Goal: Task Accomplishment & Management: Manage account settings

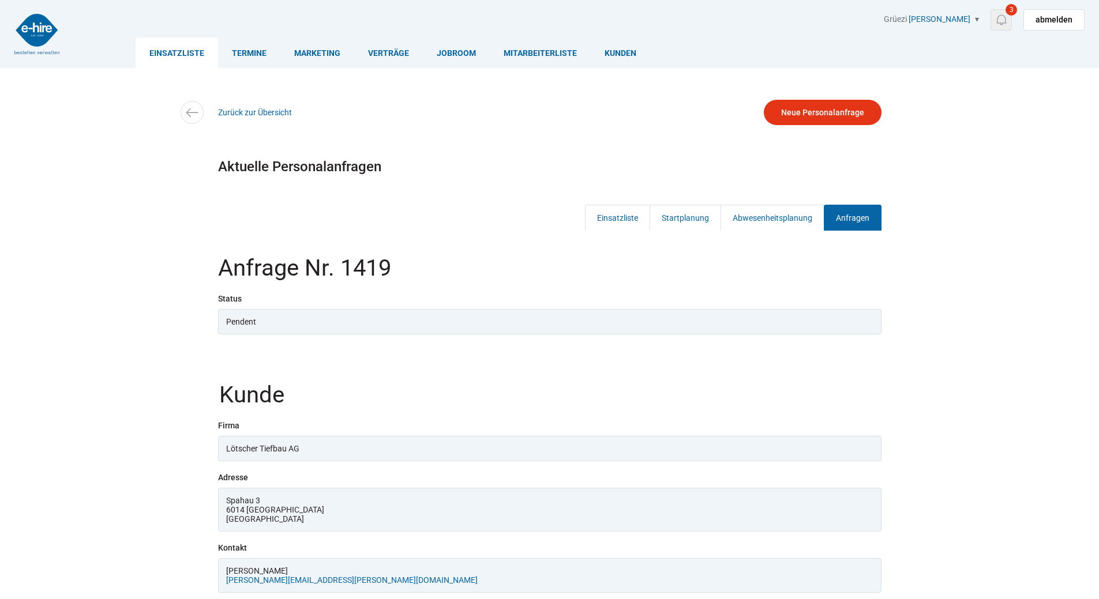
click at [1007, 17] on img at bounding box center [1001, 20] width 14 height 14
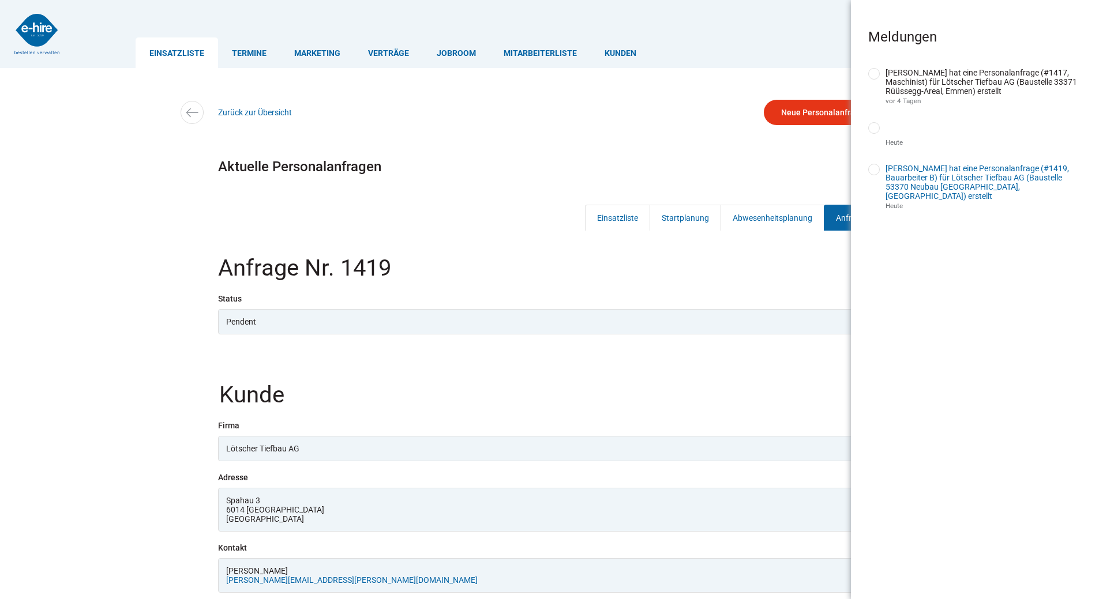
click at [950, 182] on link "[PERSON_NAME] hat eine Personalanfrage (#1419, Bauarbeiter B) für Lötscher Tief…" at bounding box center [976, 182] width 183 height 37
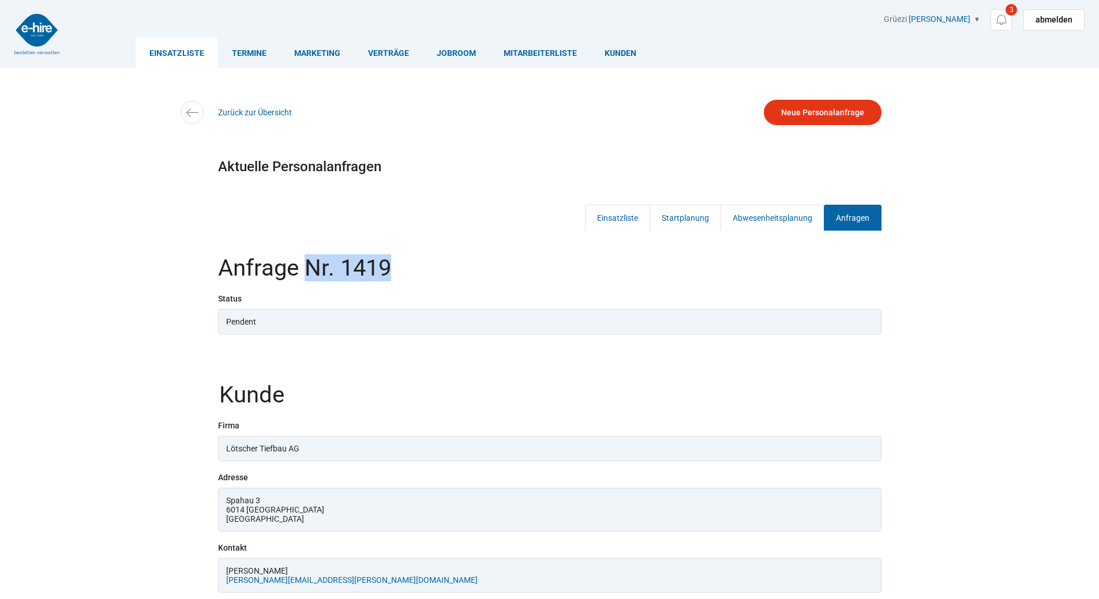
drag, startPoint x: 400, startPoint y: 270, endPoint x: 308, endPoint y: 271, distance: 92.3
click at [308, 271] on h3 "Anfrage Nr. 1419" at bounding box center [549, 275] width 663 height 37
copy h3 "Nr. 1419"
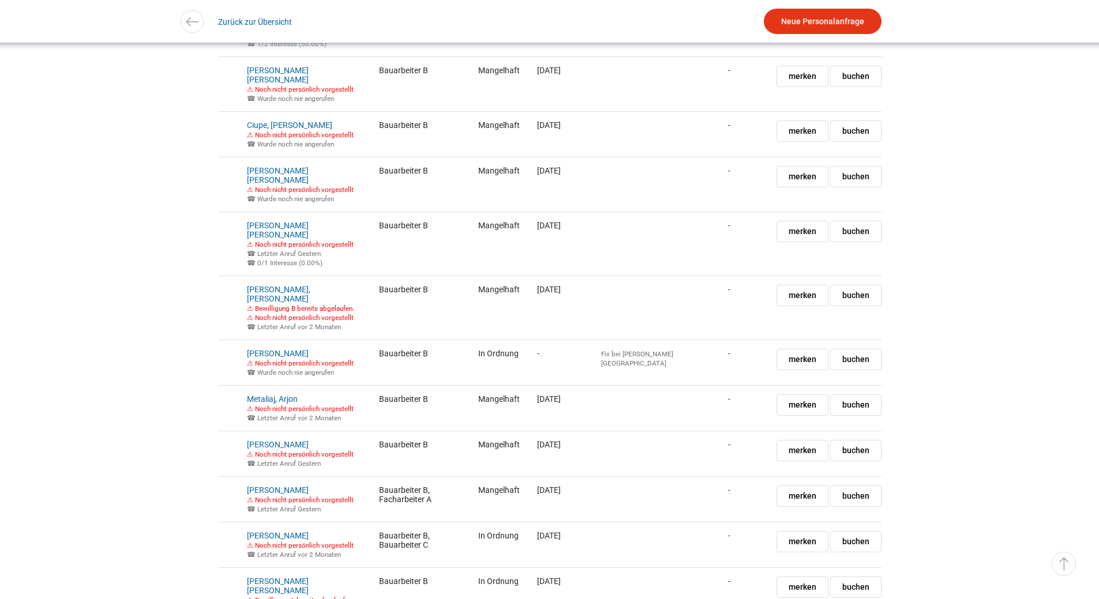
scroll to position [3593, 0]
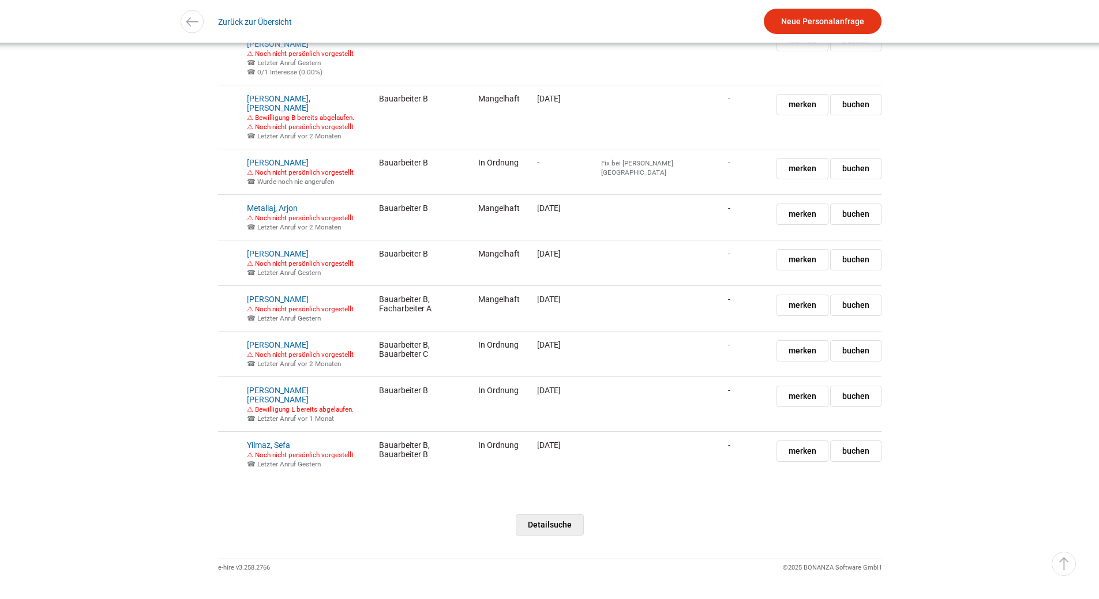
click at [551, 514] on link "Detailsuche" at bounding box center [550, 524] width 68 height 21
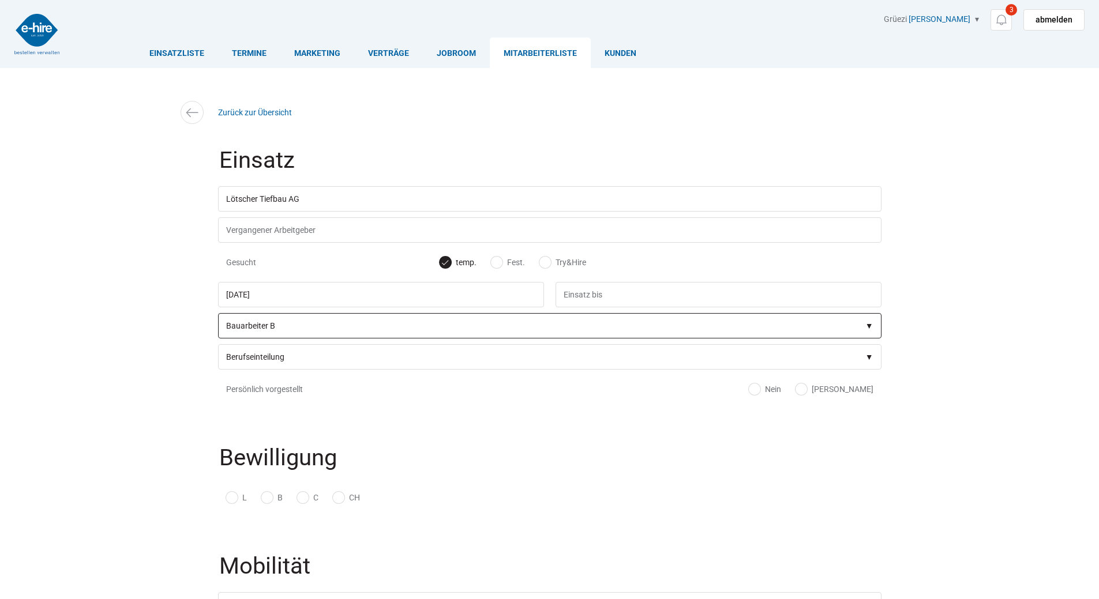
click at [314, 328] on select"] "Berufseinteilung Bauarbeiter C Bauarbeiter B Facharbeiter A Facharbeiter Q Vora…" at bounding box center [549, 325] width 663 height 25
select select"] "Bauarbeiter C"
click at [218, 315] on select"] "Berufseinteilung Bauarbeiter C Bauarbeiter B Facharbeiter A Facharbeiter Q Vora…" at bounding box center [549, 325] width 663 height 25
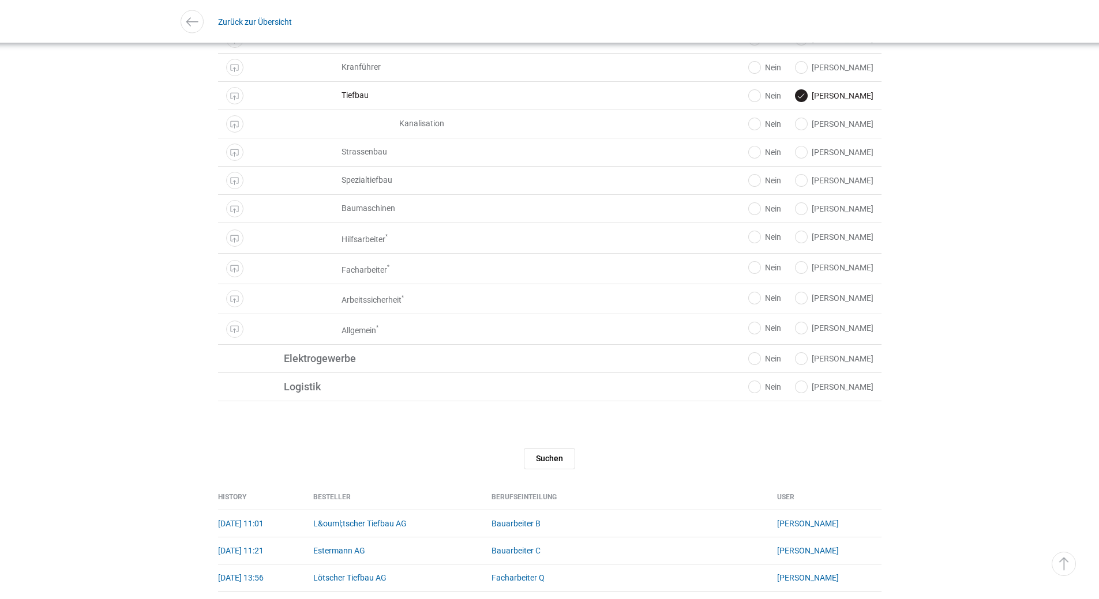
scroll to position [1269, 0]
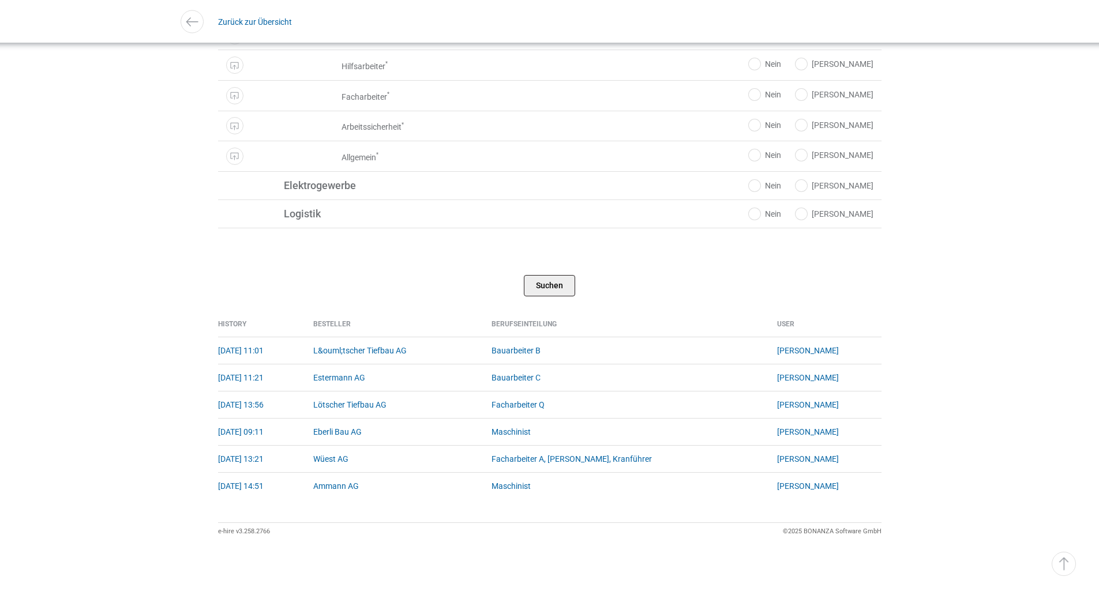
click at [552, 294] on input "Suchen" at bounding box center [549, 285] width 51 height 21
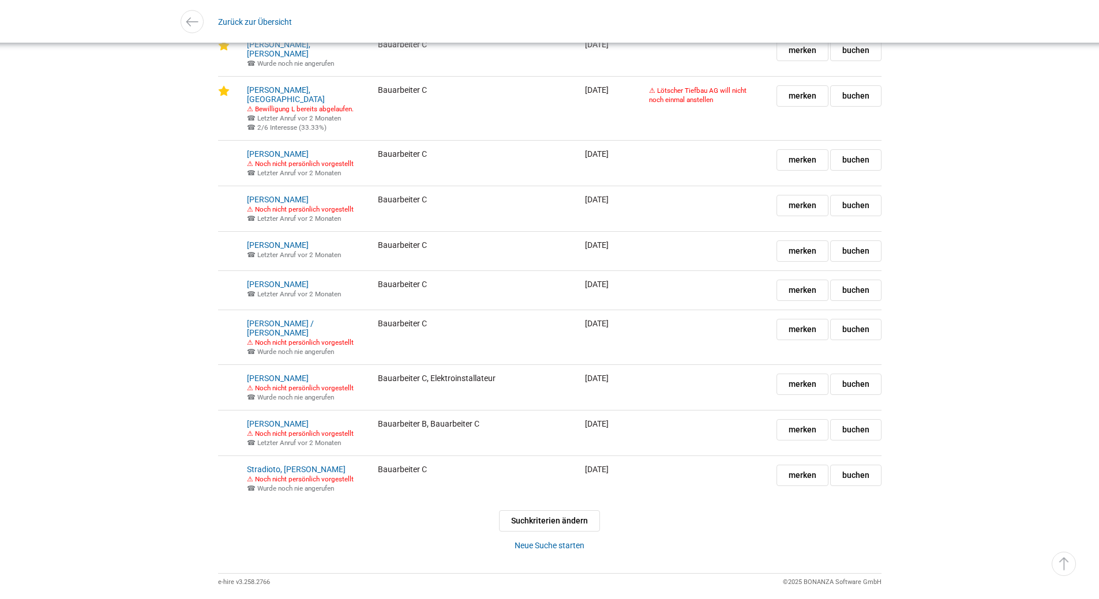
scroll to position [1096, 0]
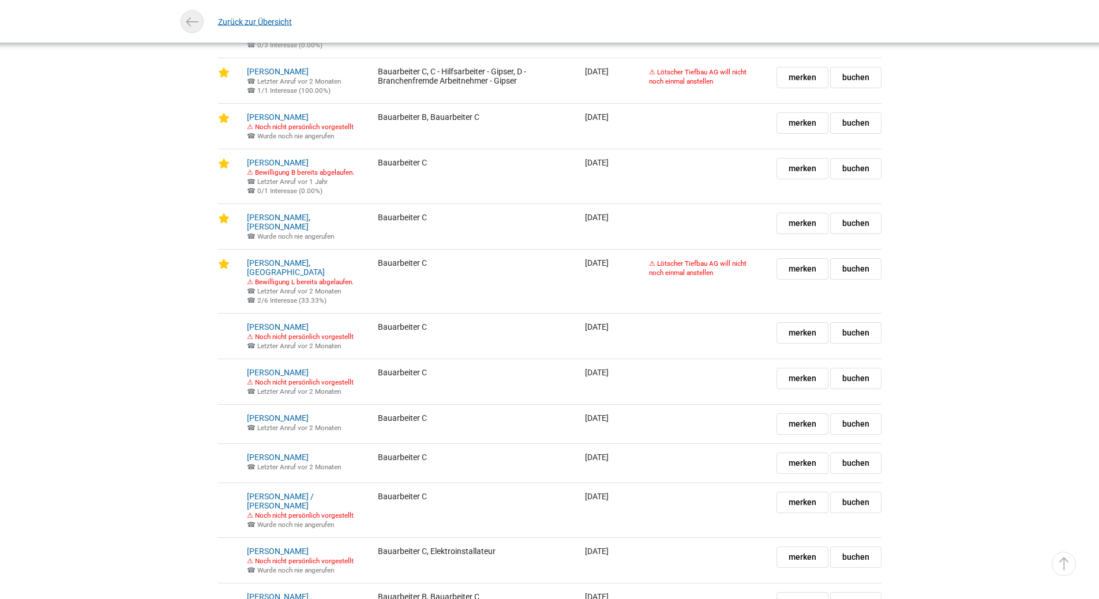
click at [240, 24] on link "Zurück zur Übersicht" at bounding box center [255, 22] width 74 height 26
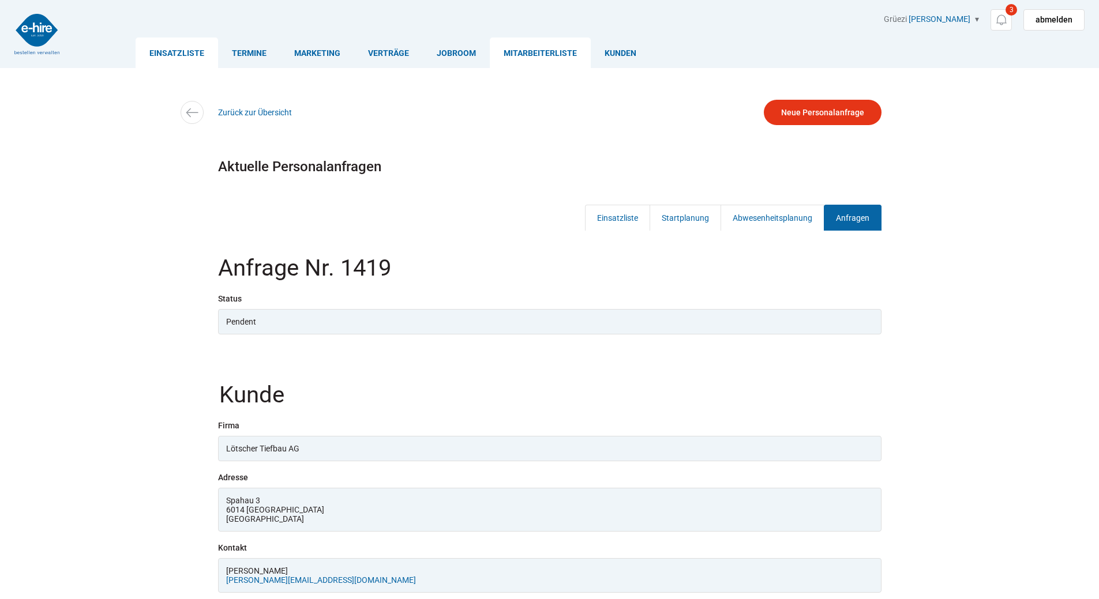
click at [544, 54] on link "Mitarbeiterliste" at bounding box center [540, 52] width 101 height 31
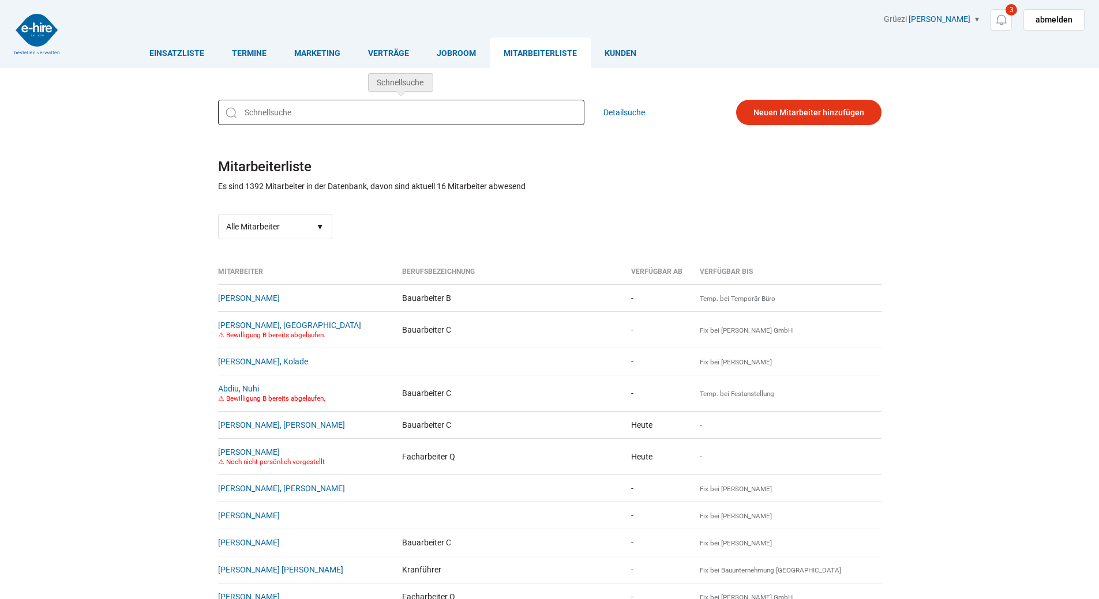
click at [270, 110] on input "text" at bounding box center [401, 112] width 366 height 25
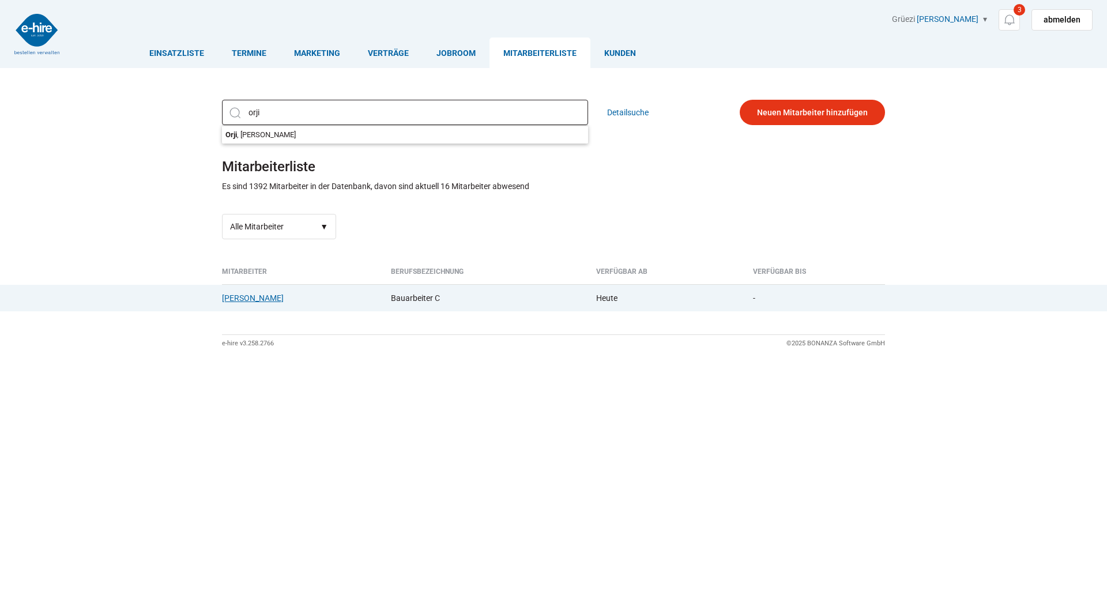
type input "orji"
click at [246, 300] on link "Orji, Anthony" at bounding box center [253, 298] width 62 height 9
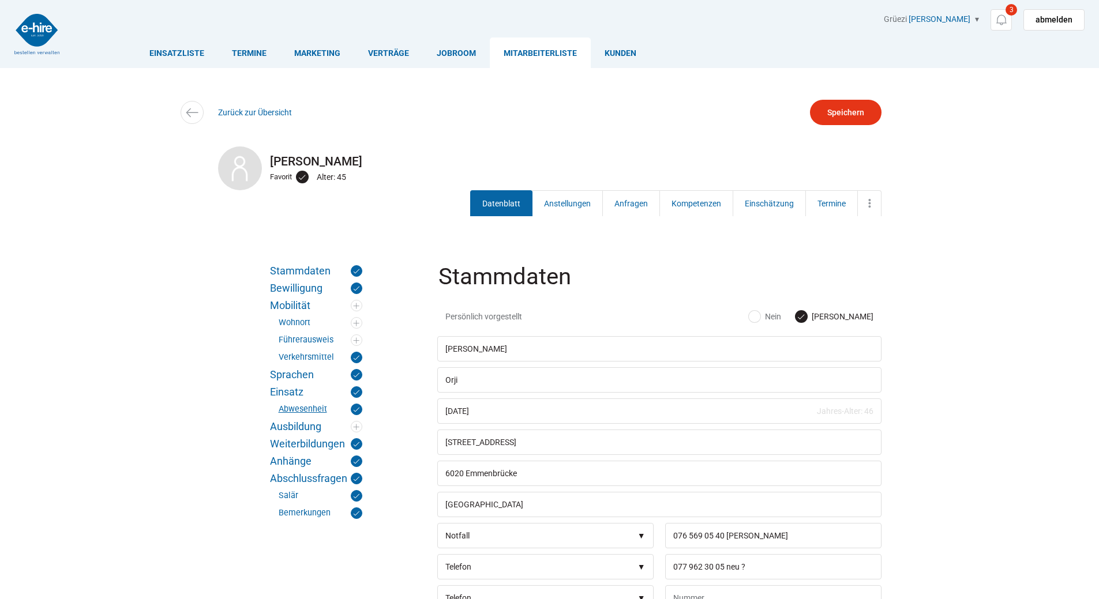
click at [296, 407] on link "Abwesenheit" at bounding box center [321, 410] width 84 height 12
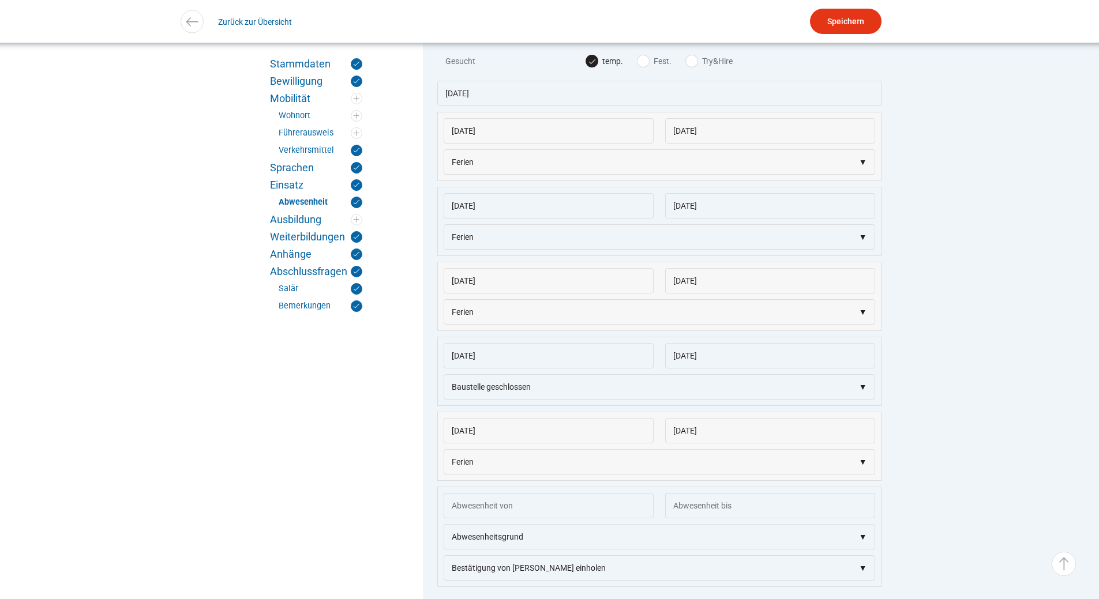
scroll to position [1591, 0]
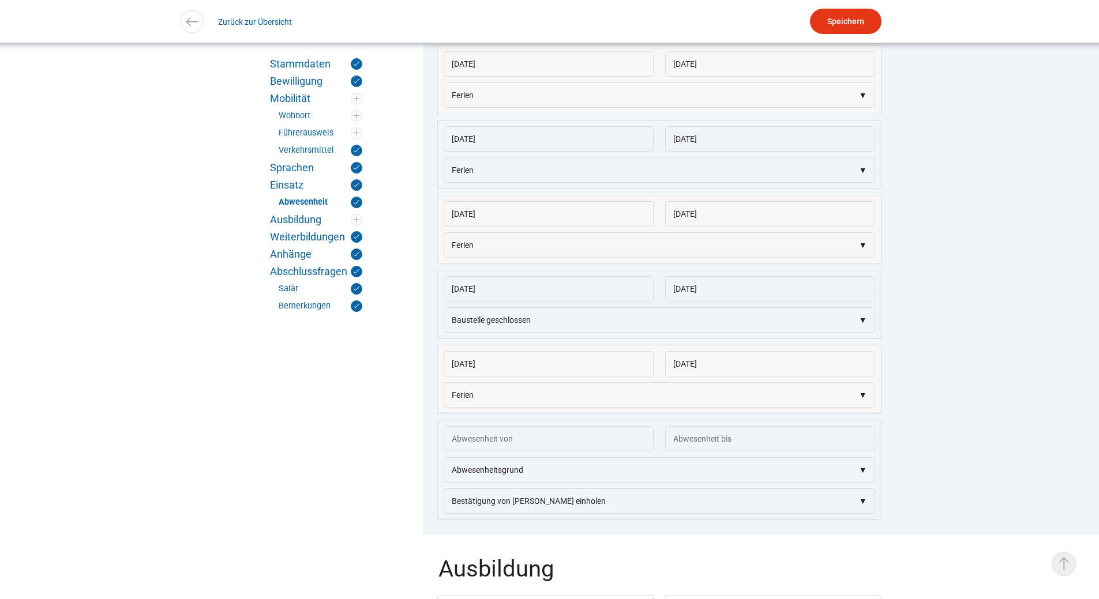
click at [1063, 558] on link "▵ Nach oben" at bounding box center [1063, 564] width 24 height 24
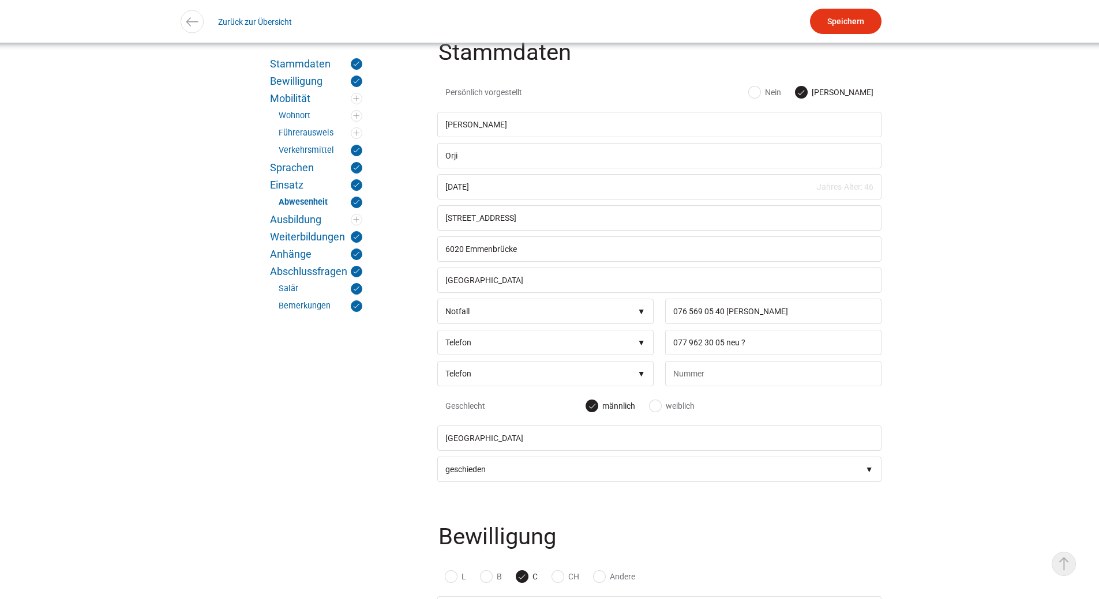
scroll to position [0, 0]
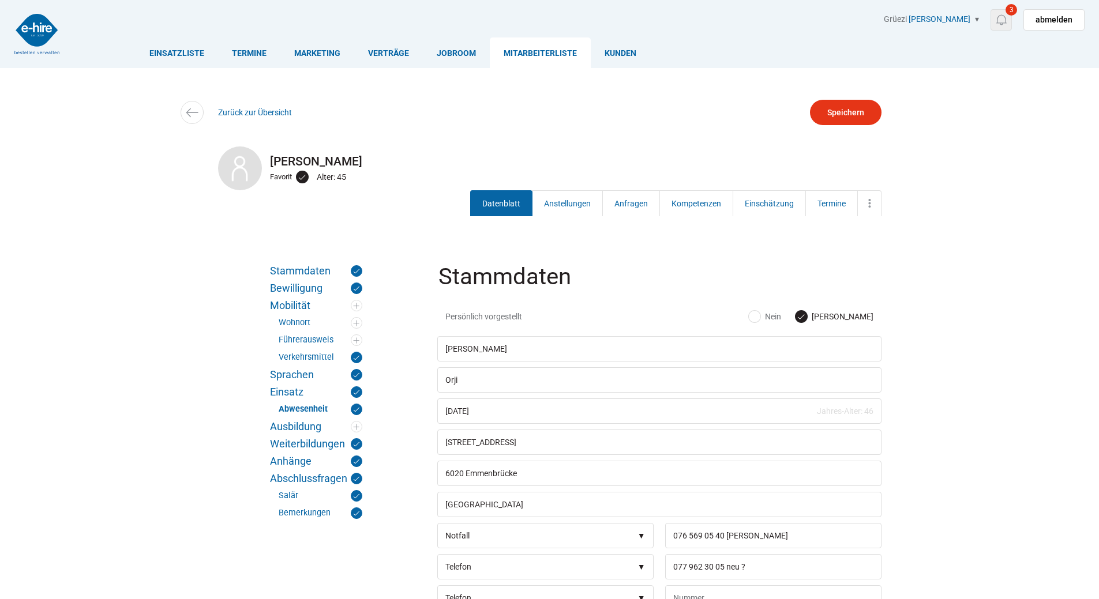
click at [1002, 16] on img at bounding box center [1001, 20] width 14 height 14
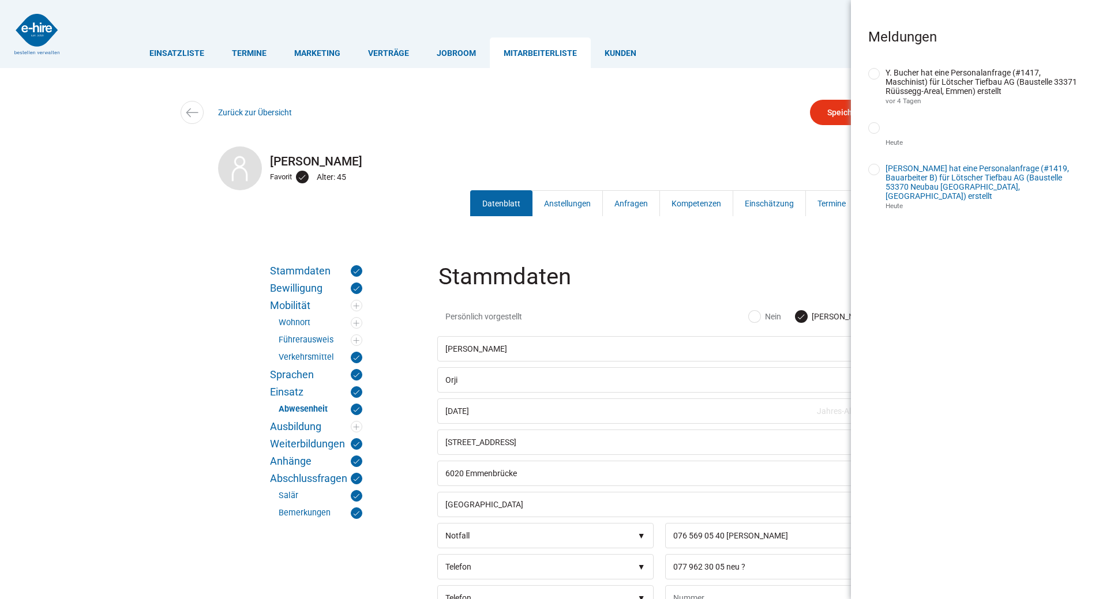
click at [939, 183] on link "[PERSON_NAME] hat eine Personalanfrage (#1419, Bauarbeiter B) für Lötscher Tief…" at bounding box center [976, 182] width 183 height 37
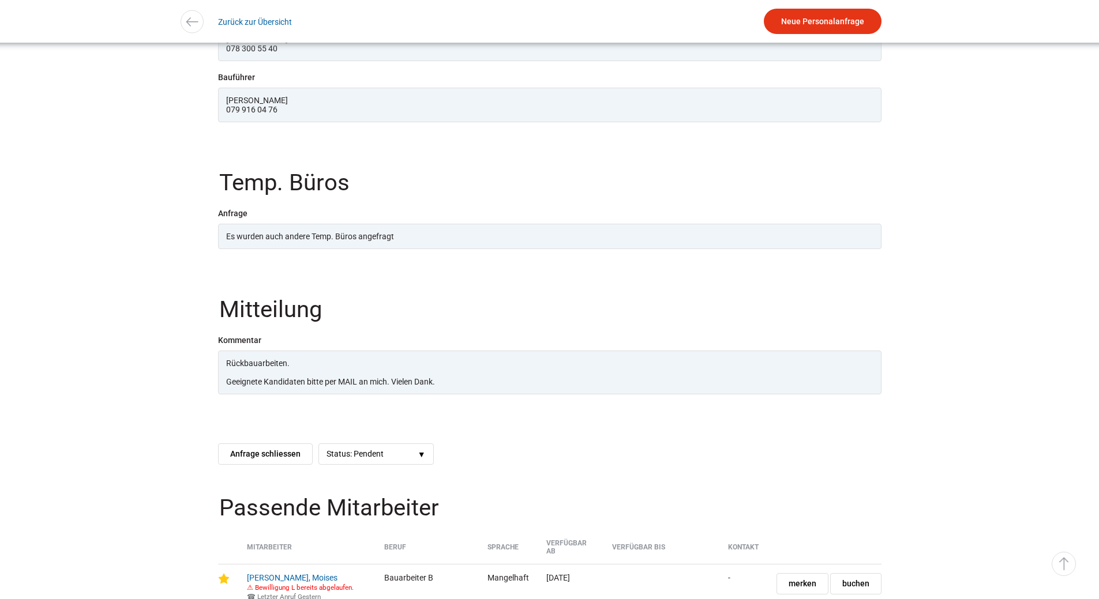
scroll to position [1269, 0]
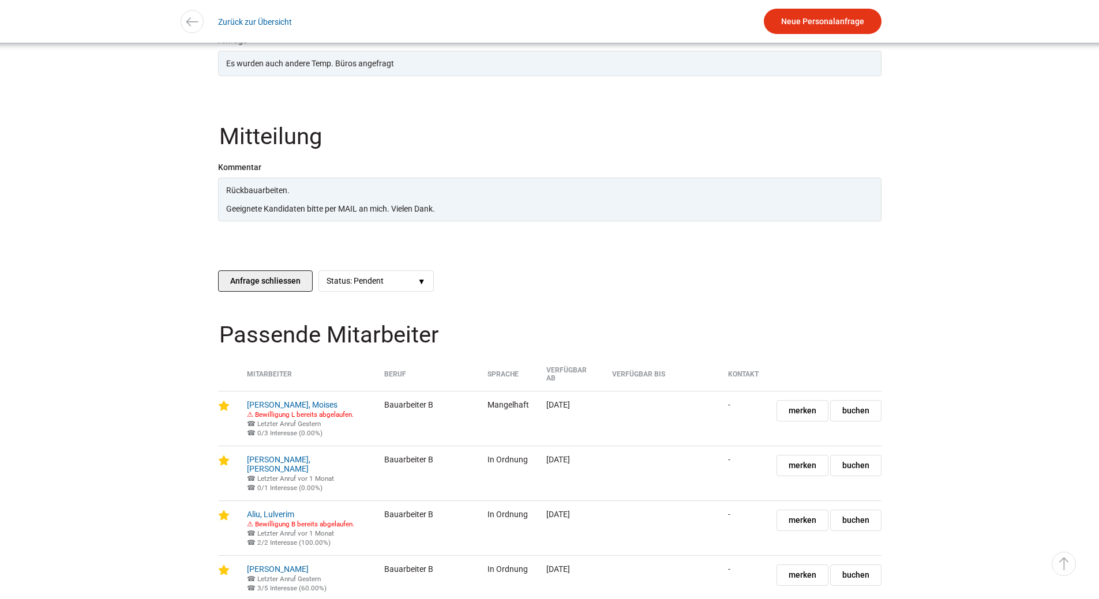
click at [256, 292] on input "Anfrage schliessen" at bounding box center [265, 280] width 95 height 21
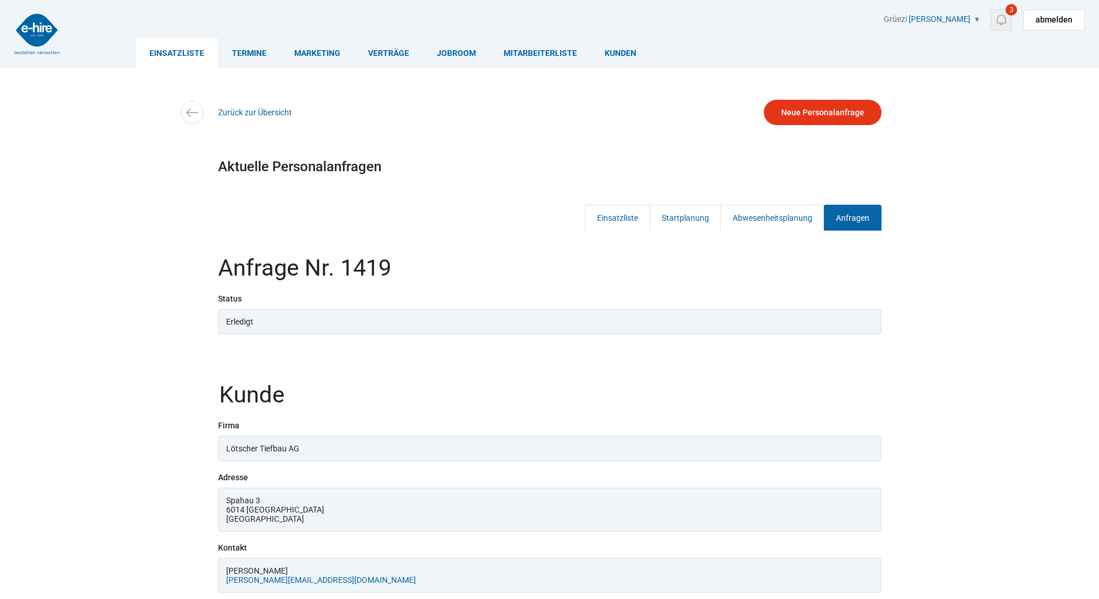
click at [1005, 10] on link "3" at bounding box center [1000, 19] width 21 height 21
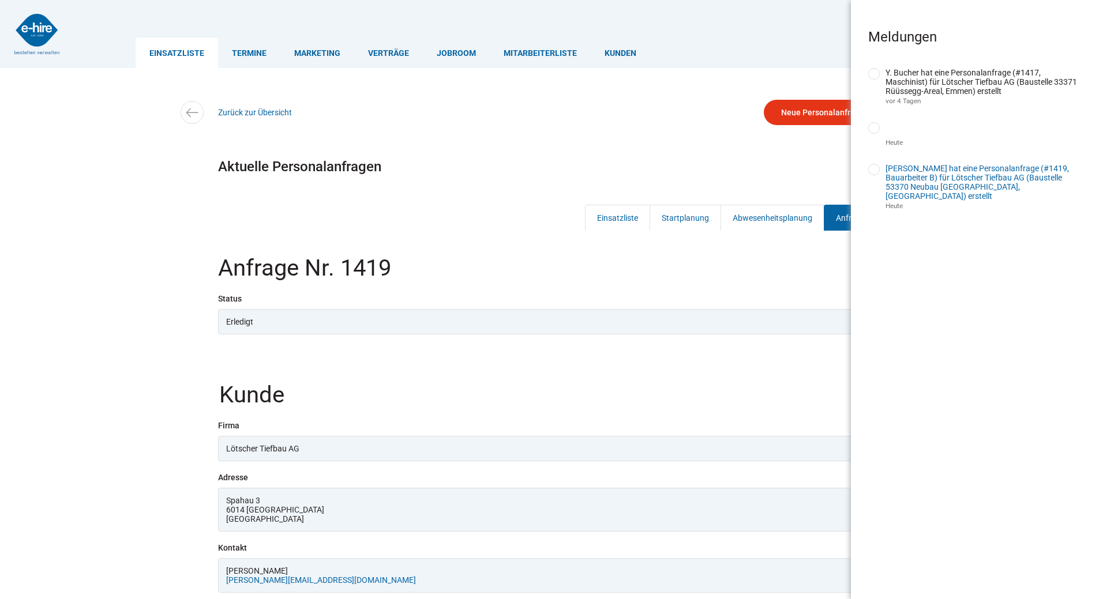
click at [938, 179] on link "[PERSON_NAME] hat eine Personalanfrage (#1419, Bauarbeiter B) für Lötscher Tief…" at bounding box center [976, 182] width 183 height 37
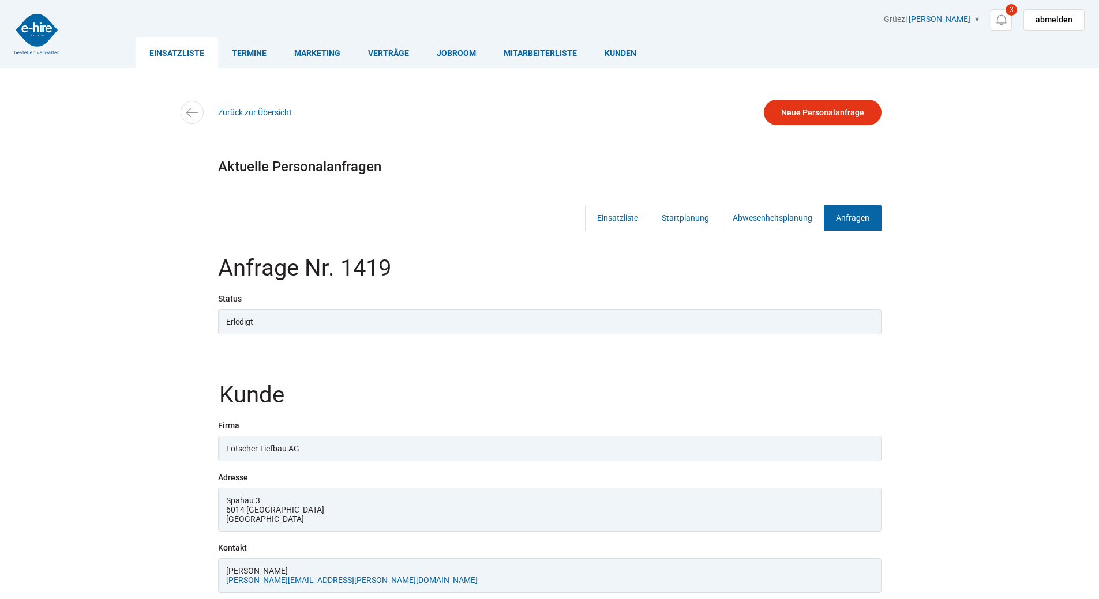
click at [302, 325] on div "Erledigt" at bounding box center [549, 321] width 663 height 25
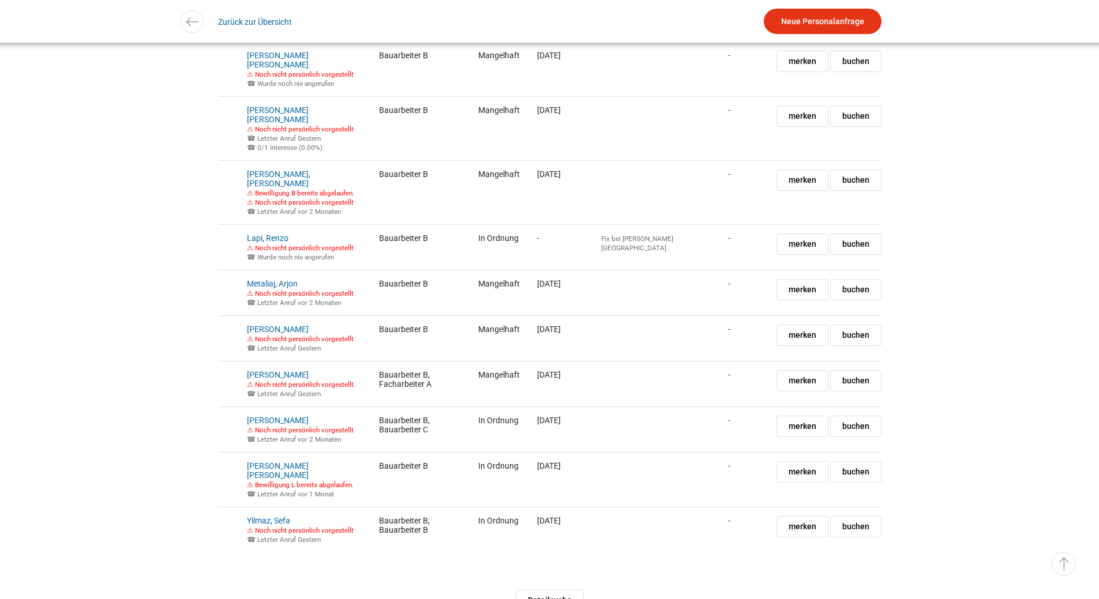
scroll to position [3593, 0]
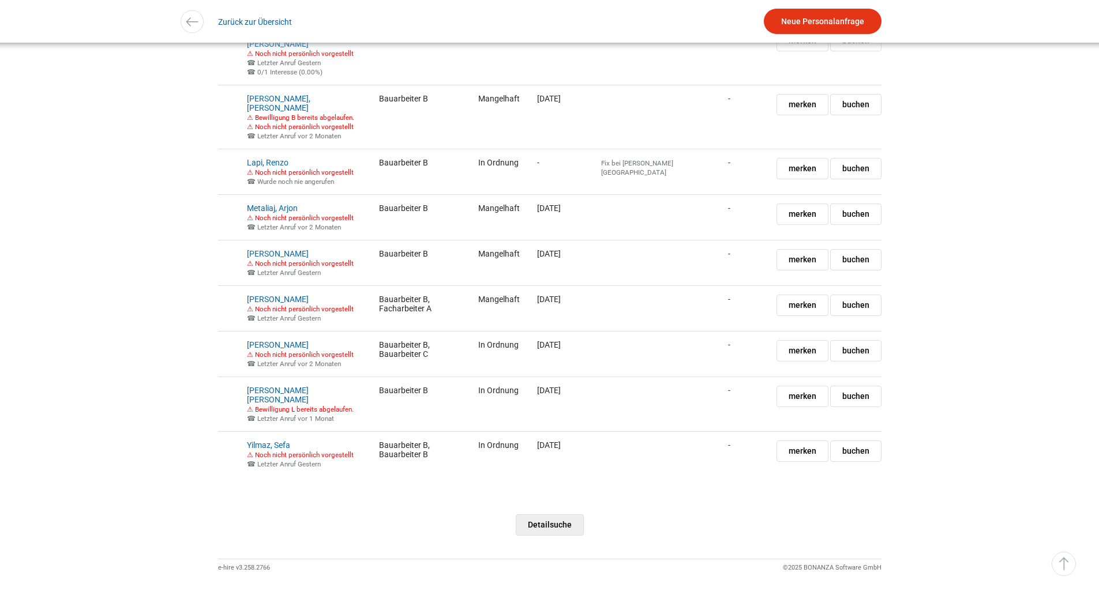
click at [557, 514] on link "Detailsuche" at bounding box center [550, 524] width 68 height 21
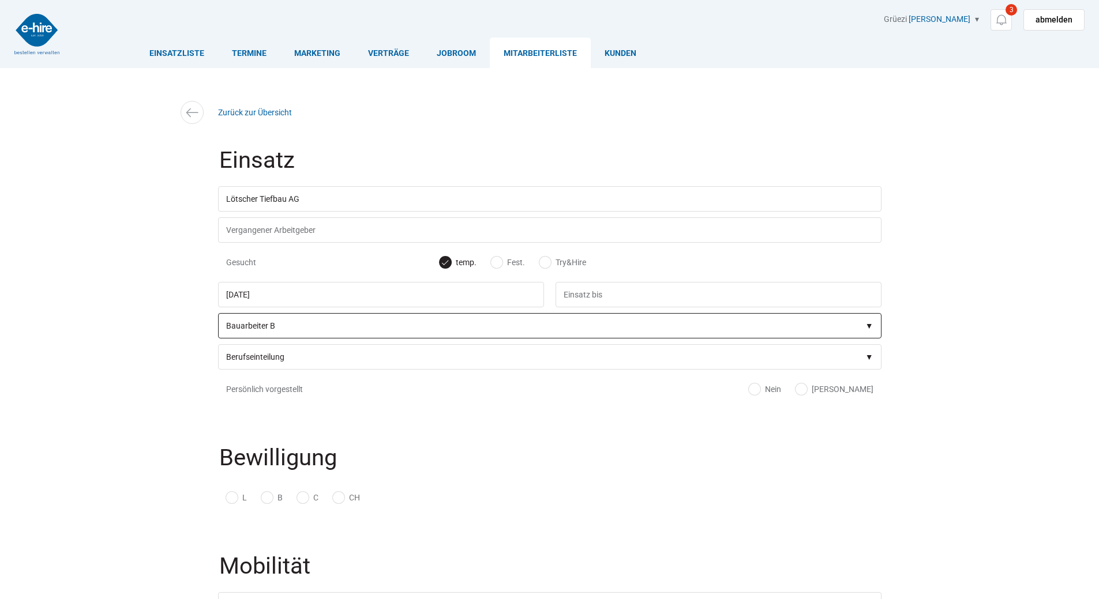
click at [267, 329] on select"] "Berufseinteilung Bauarbeiter C Bauarbeiter B Facharbeiter A Facharbeiter Q Vora…" at bounding box center [549, 325] width 663 height 25
select select"] "Bauarbeiter C"
click at [218, 315] on select"] "Berufseinteilung Bauarbeiter C Bauarbeiter B Facharbeiter A Facharbeiter Q Vora…" at bounding box center [549, 325] width 663 height 25
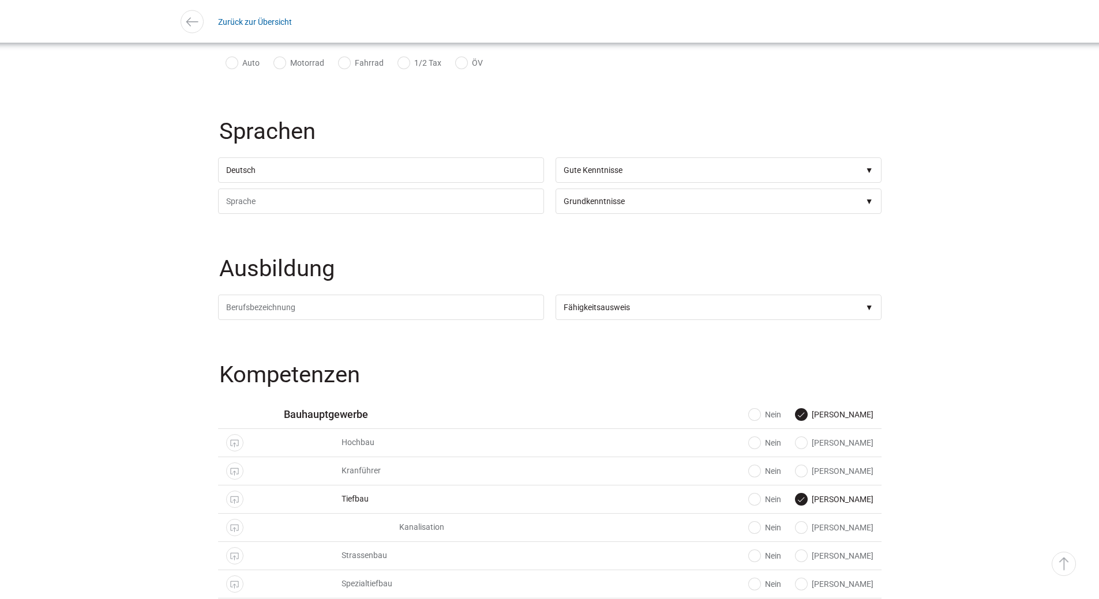
scroll to position [923, 0]
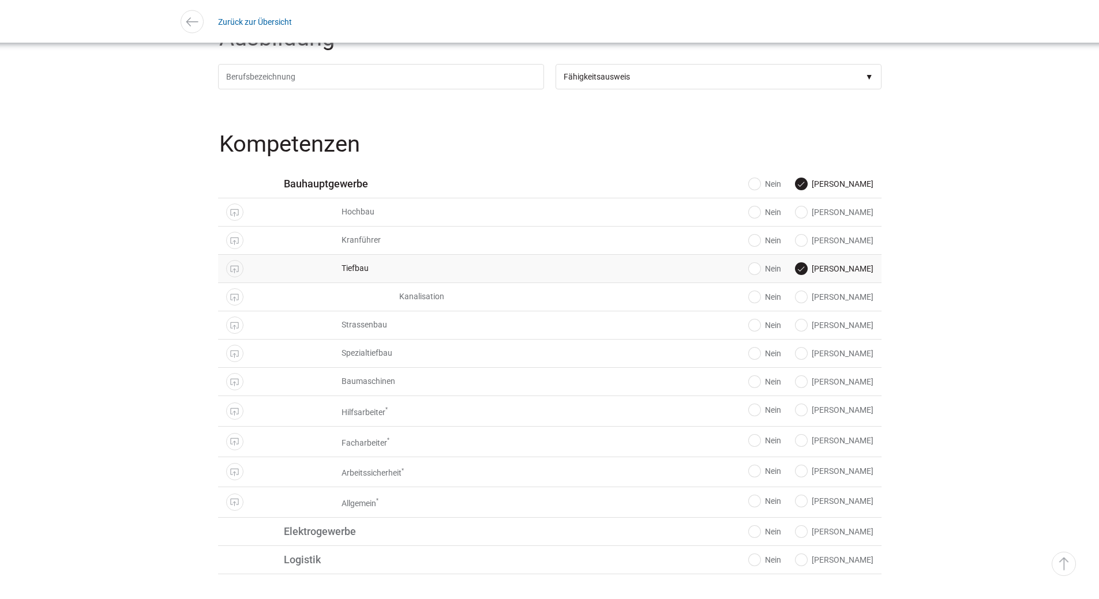
click at [849, 275] on label "Ja" at bounding box center [834, 269] width 78 height 12
radio input "false"
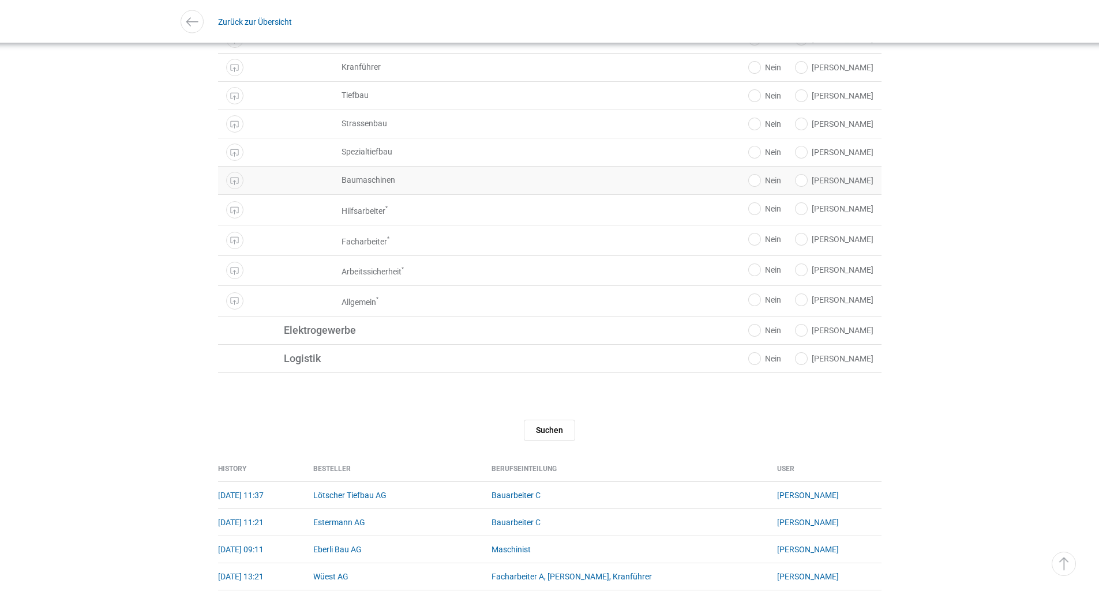
scroll to position [1153, 0]
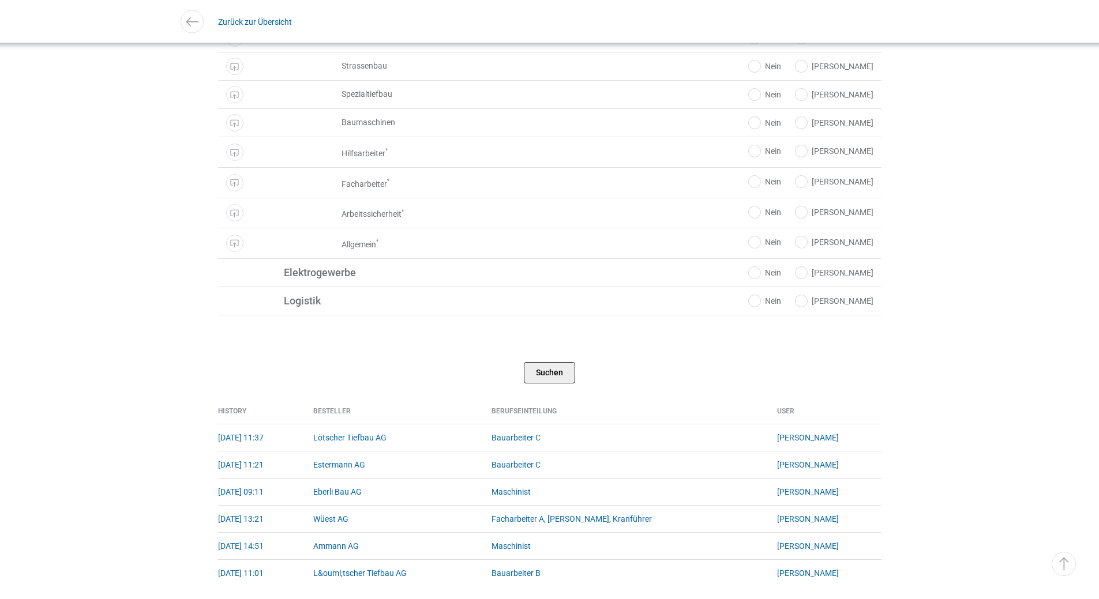
click at [538, 377] on input "Suchen" at bounding box center [549, 372] width 51 height 21
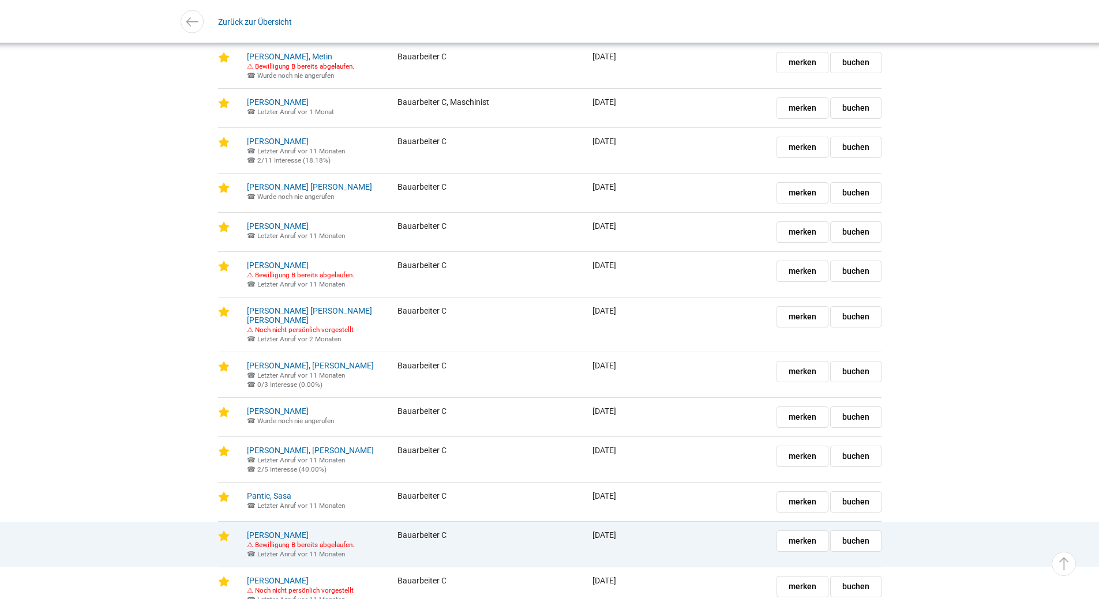
scroll to position [923, 0]
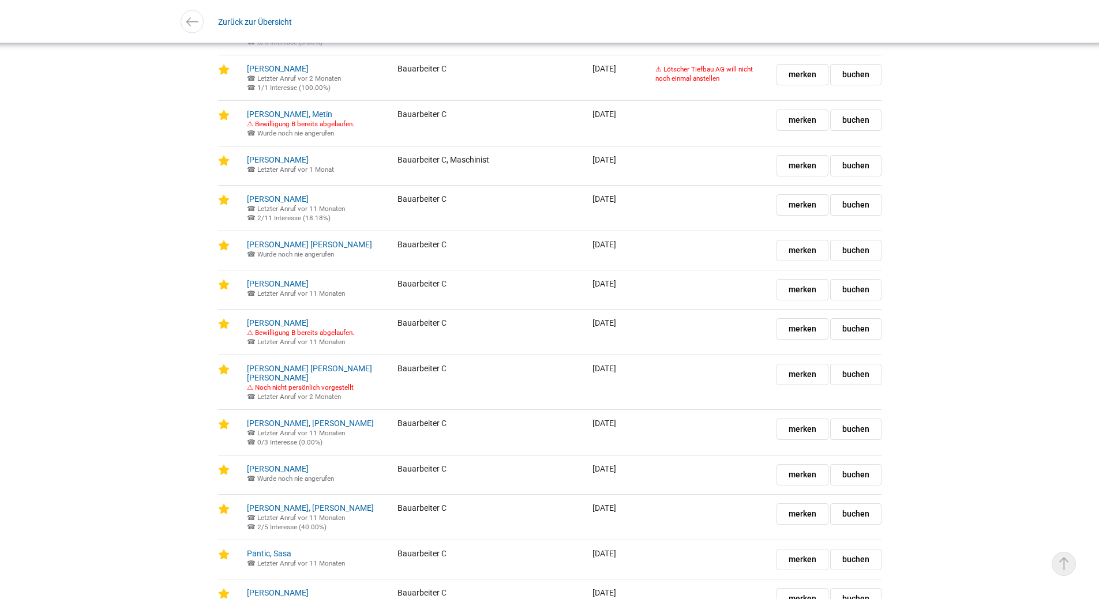
click at [1068, 566] on link "▵ Nach oben" at bounding box center [1063, 564] width 24 height 24
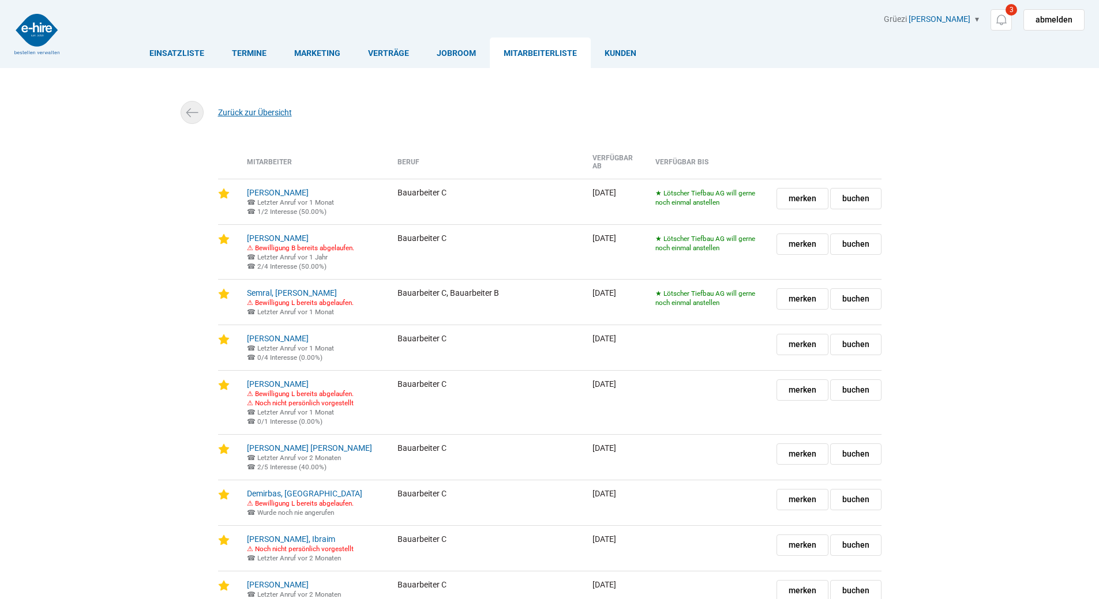
click at [265, 115] on link "Zurück zur Übersicht" at bounding box center [255, 112] width 74 height 9
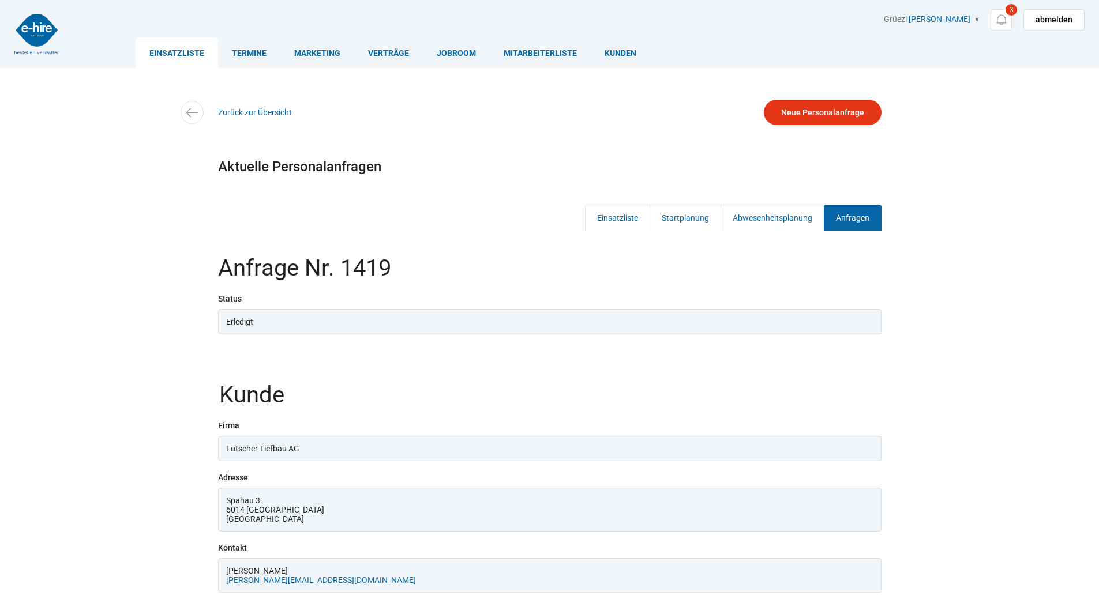
click at [290, 320] on div "Erledigt" at bounding box center [549, 321] width 663 height 25
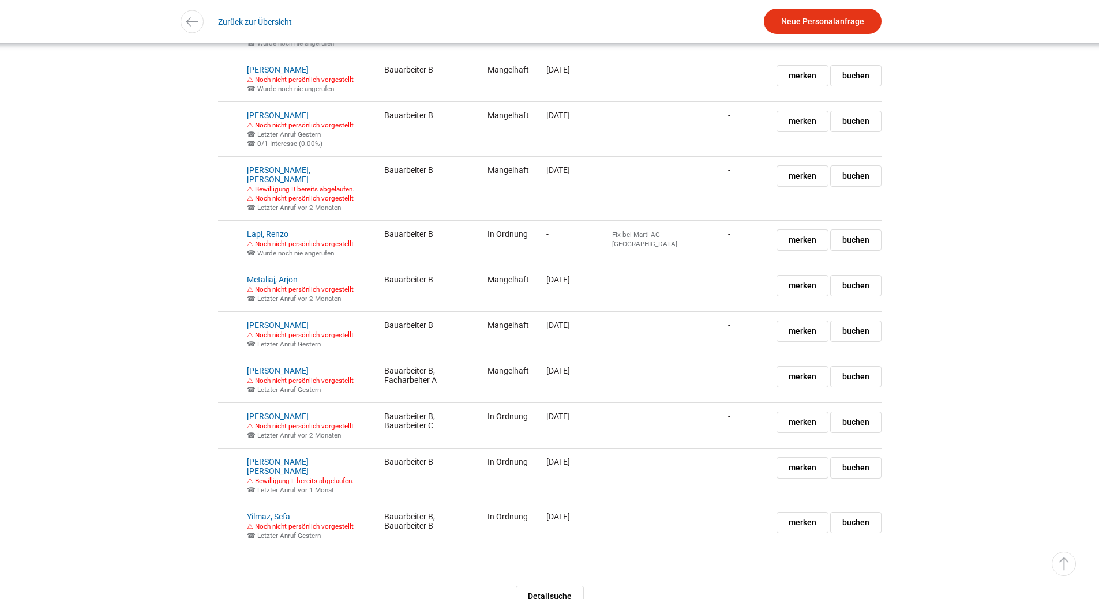
scroll to position [3593, 0]
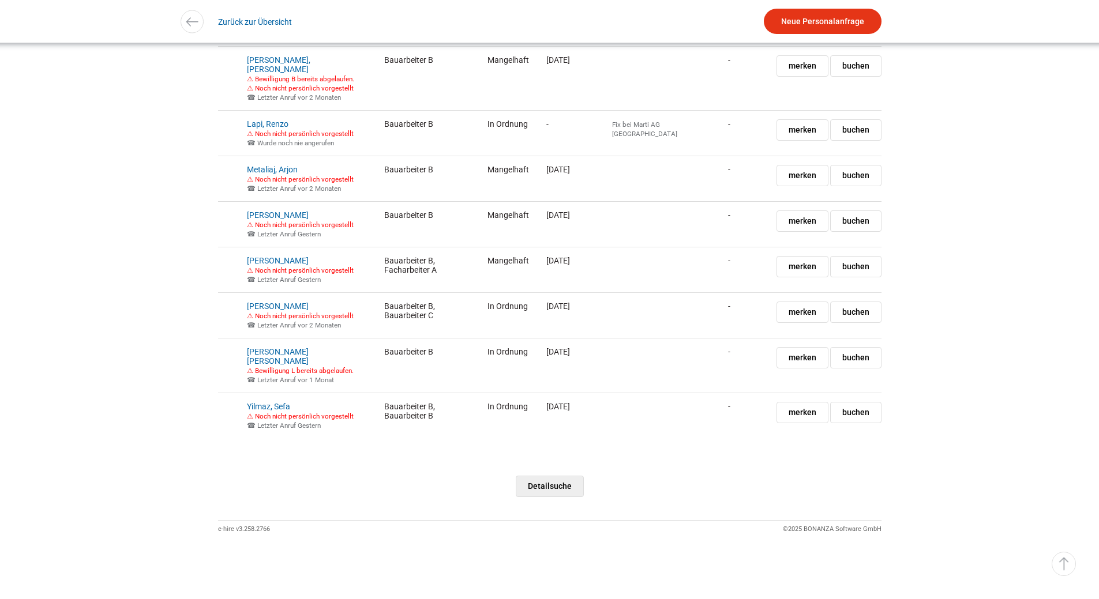
click at [536, 476] on link "Detailsuche" at bounding box center [550, 486] width 68 height 21
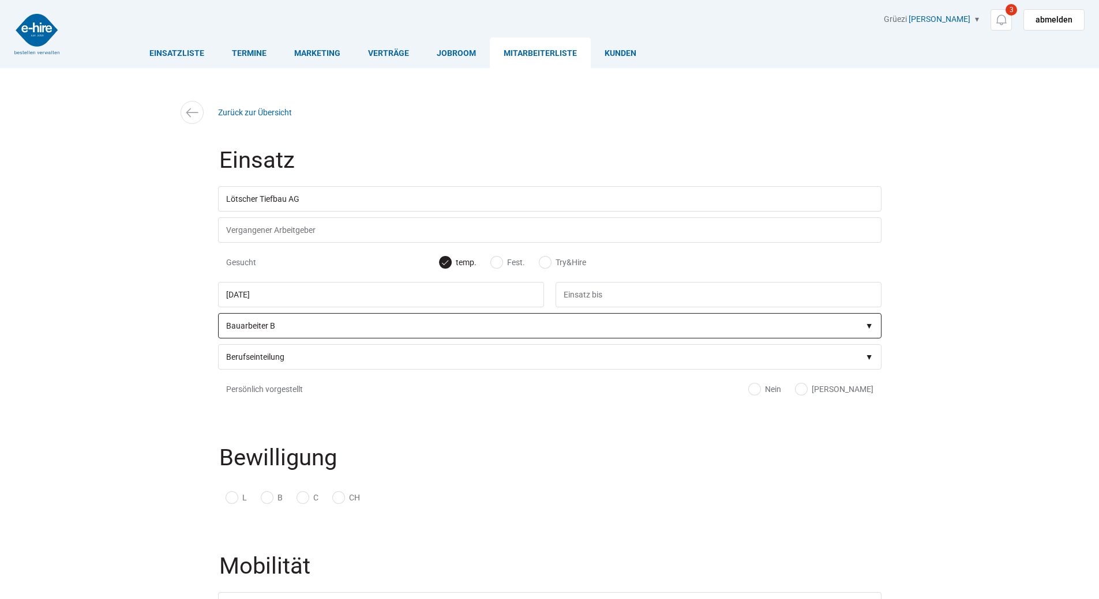
click at [274, 328] on select"] "Berufseinteilung Bauarbeiter C Bauarbeiter B Facharbeiter A Facharbeiter Q Vora…" at bounding box center [549, 325] width 663 height 25
select select"] "Bauarbeiter C"
click at [218, 315] on select"] "Berufseinteilung Bauarbeiter C Bauarbeiter B Facharbeiter A Facharbeiter Q Vora…" at bounding box center [549, 325] width 663 height 25
click at [594, 445] on fieldset "Bewilligung L B C CH" at bounding box center [549, 482] width 663 height 100
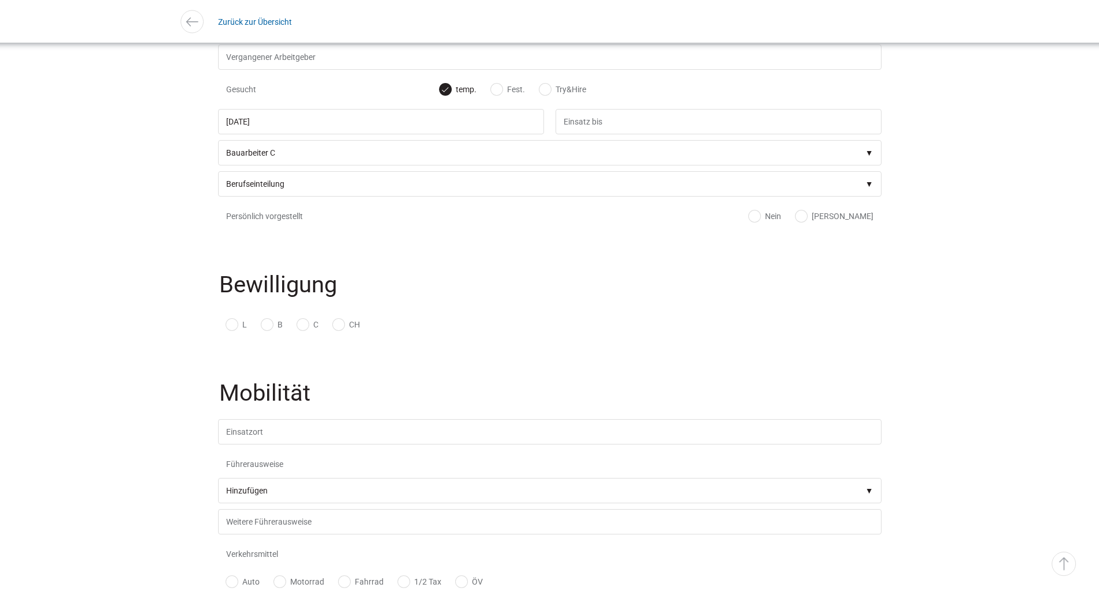
scroll to position [346, 0]
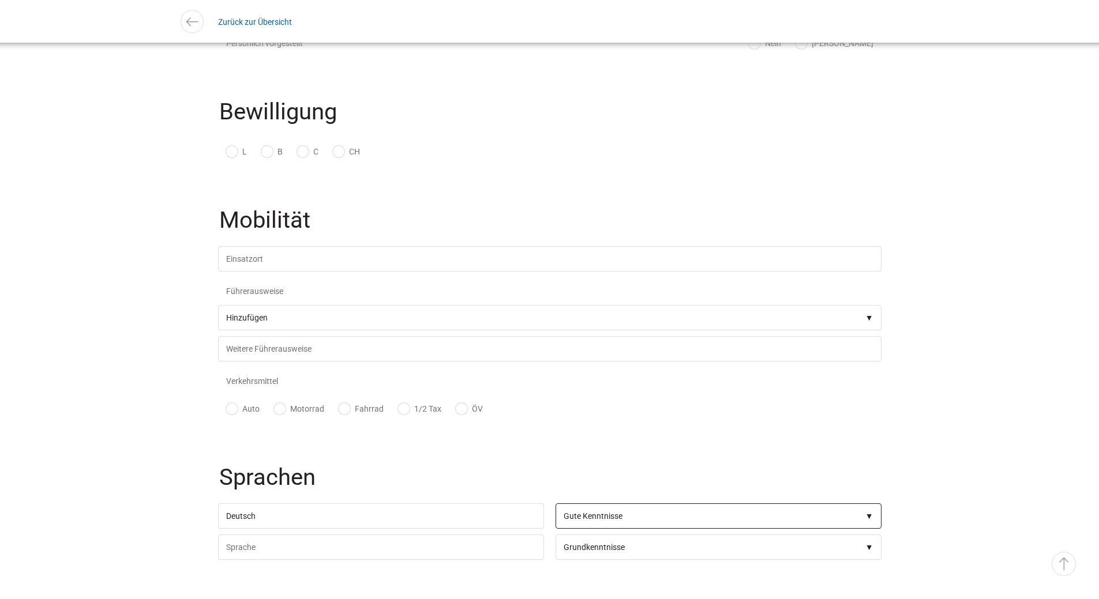
click at [615, 526] on select"] "Grundkenntnisse Gute Kenntnisse Sehr gute Kenntnisse Verhandlungssicher Mutters…" at bounding box center [718, 515] width 326 height 25
select select"]
click at [555, 508] on select"] "Grundkenntnisse Gute Kenntnisse Sehr gute Kenntnisse Verhandlungssicher Mutters…" at bounding box center [718, 515] width 326 height 25
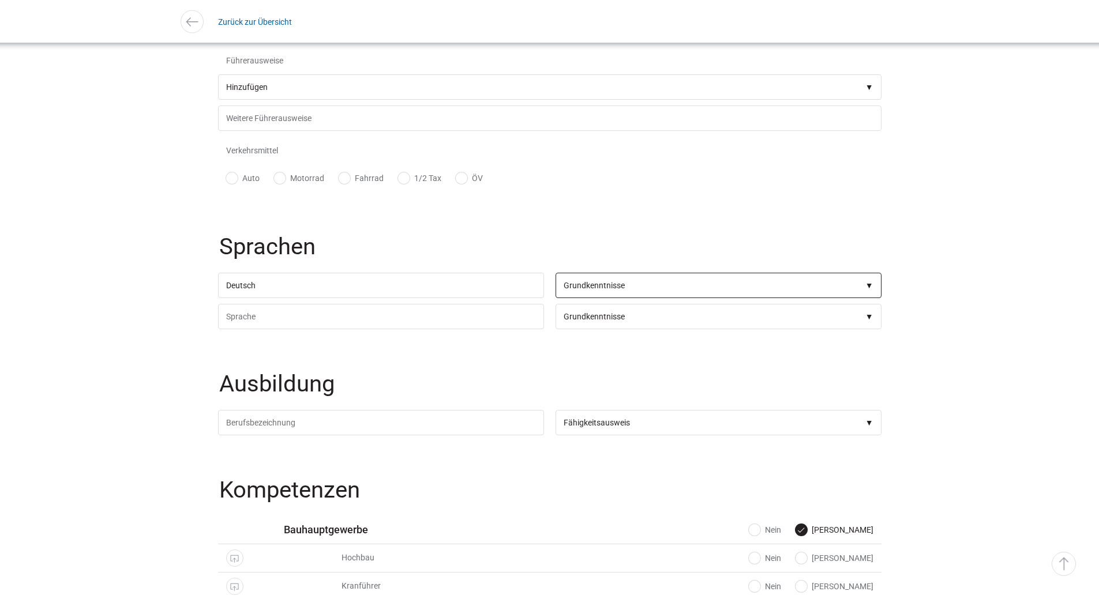
scroll to position [692, 0]
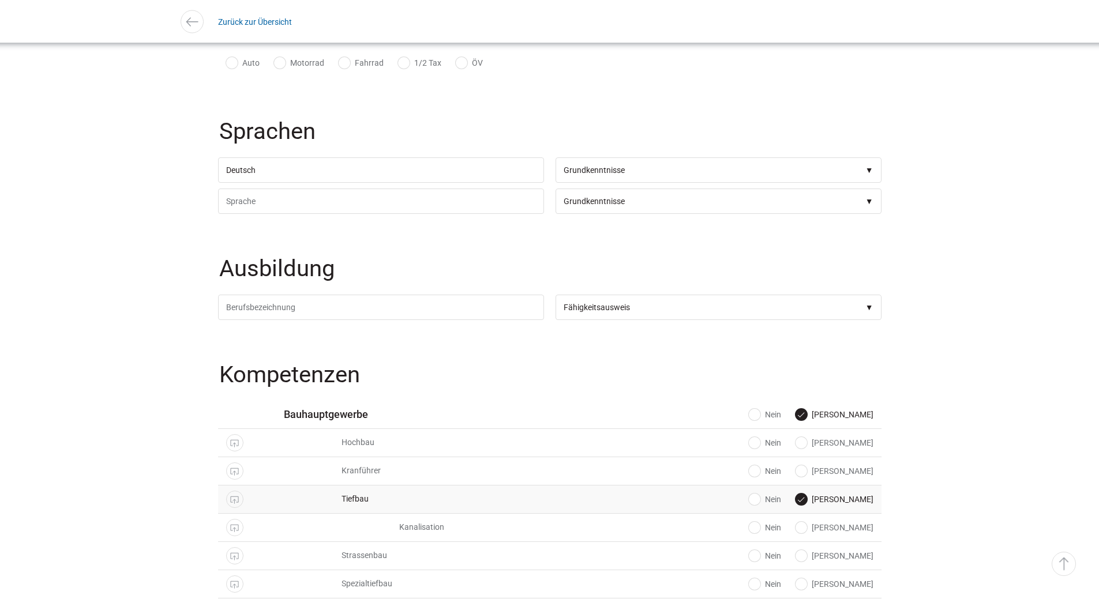
click at [855, 503] on label "[PERSON_NAME]" at bounding box center [834, 500] width 78 height 12
radio input "false"
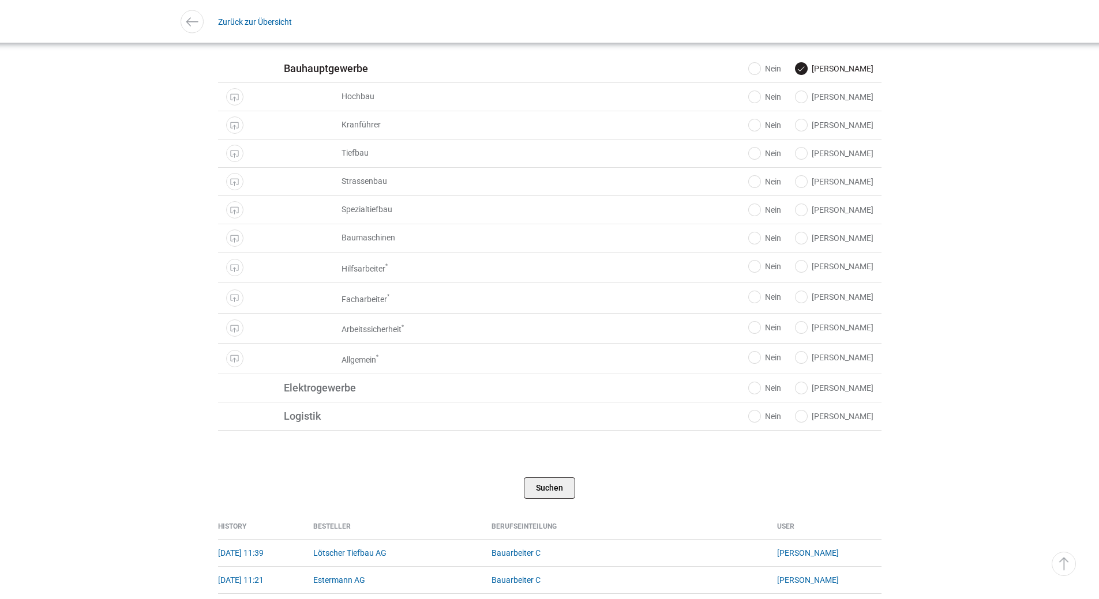
click at [543, 487] on input "Suchen" at bounding box center [549, 487] width 51 height 21
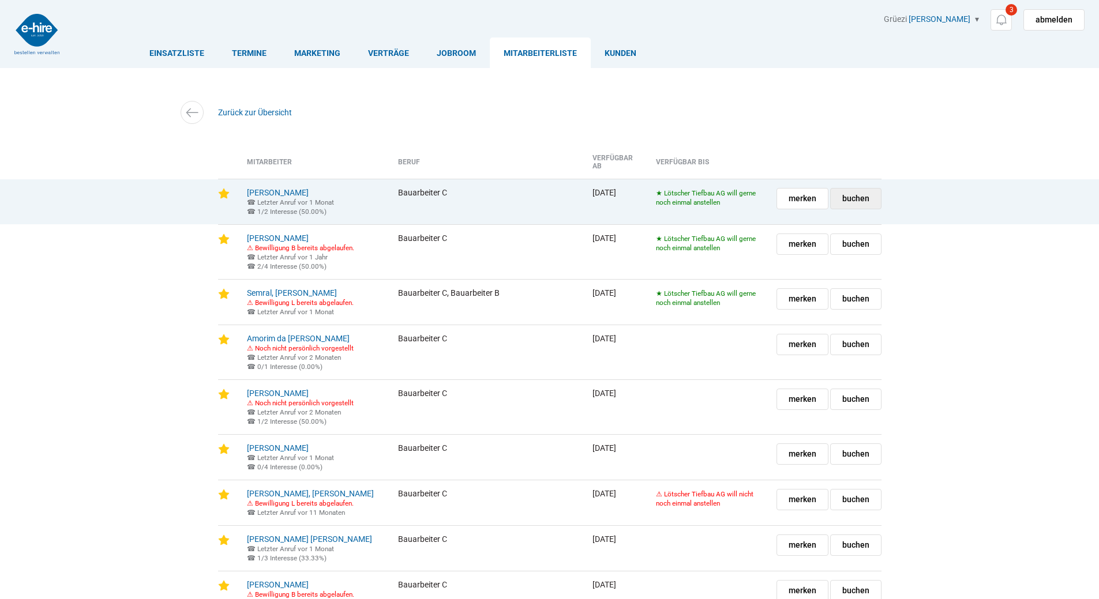
click at [859, 194] on link "buchen" at bounding box center [855, 198] width 51 height 21
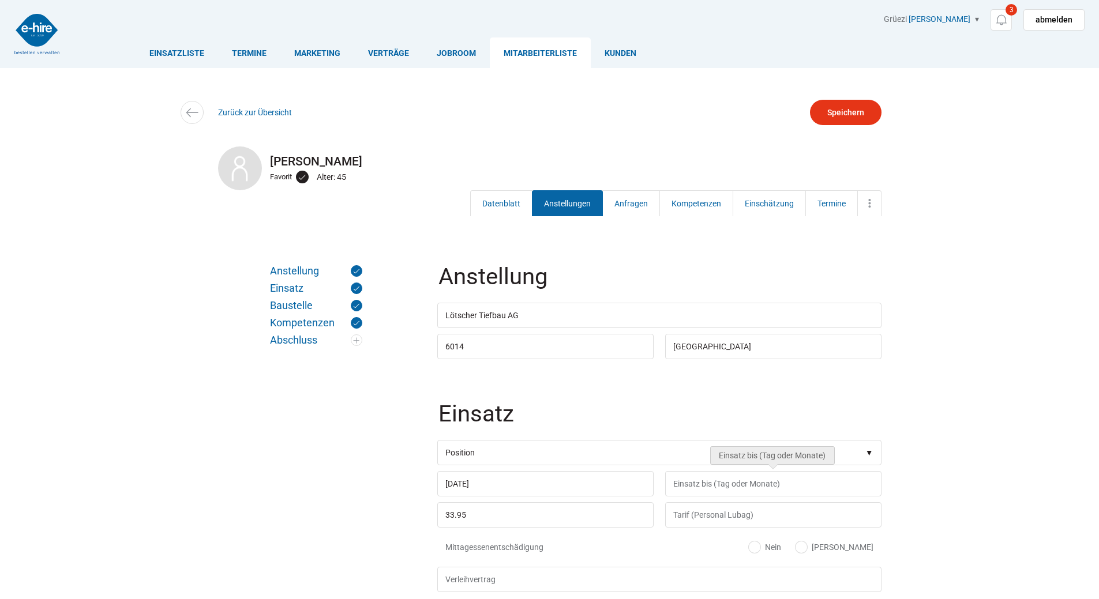
scroll to position [173, 0]
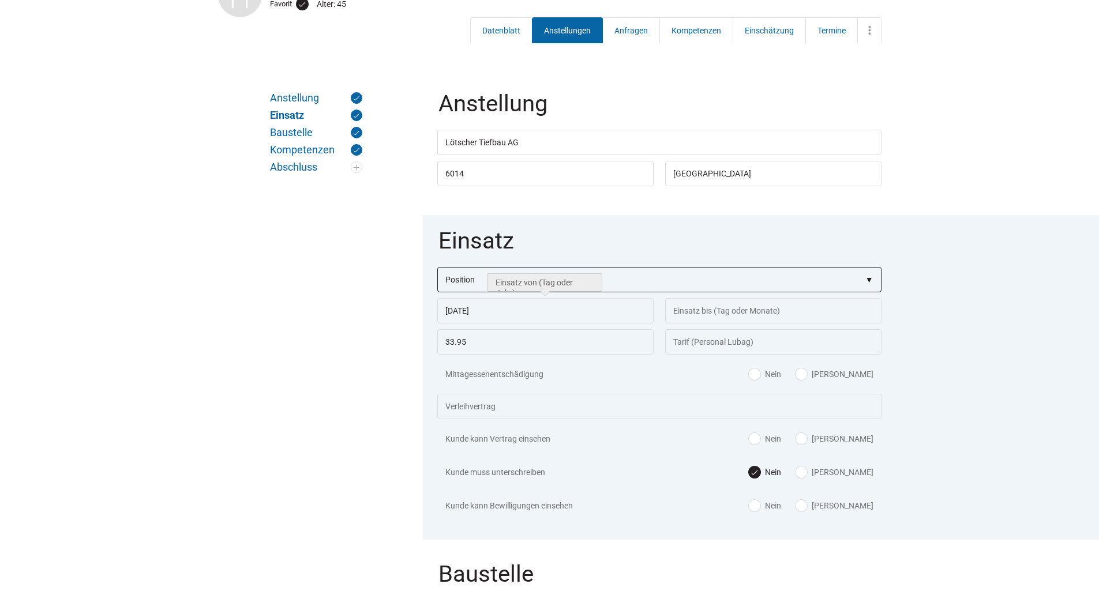
click at [481, 284] on select"] "Position Bauarbeiter C Bauarbeiter B Facharbeiter A Facharbeiter Q Vorarbeiter …" at bounding box center [659, 279] width 444 height 25
select select"] "Bauarbeiter C"
click at [437, 268] on select"] "Position Bauarbeiter C Bauarbeiter B Facharbeiter A Facharbeiter Q Vorarbeiter …" at bounding box center [659, 279] width 444 height 25
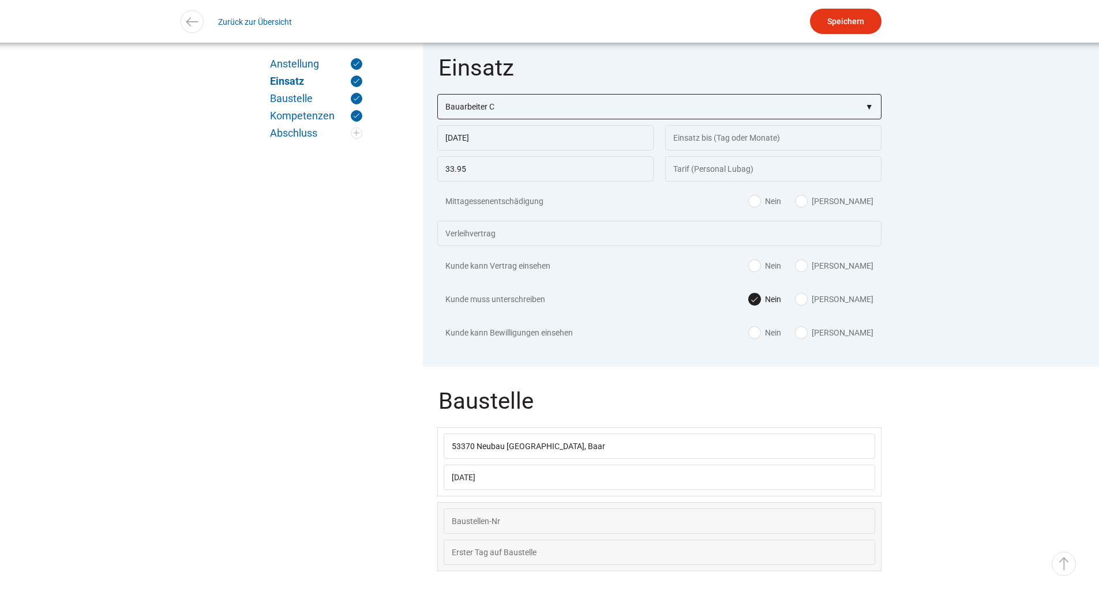
scroll to position [461, 0]
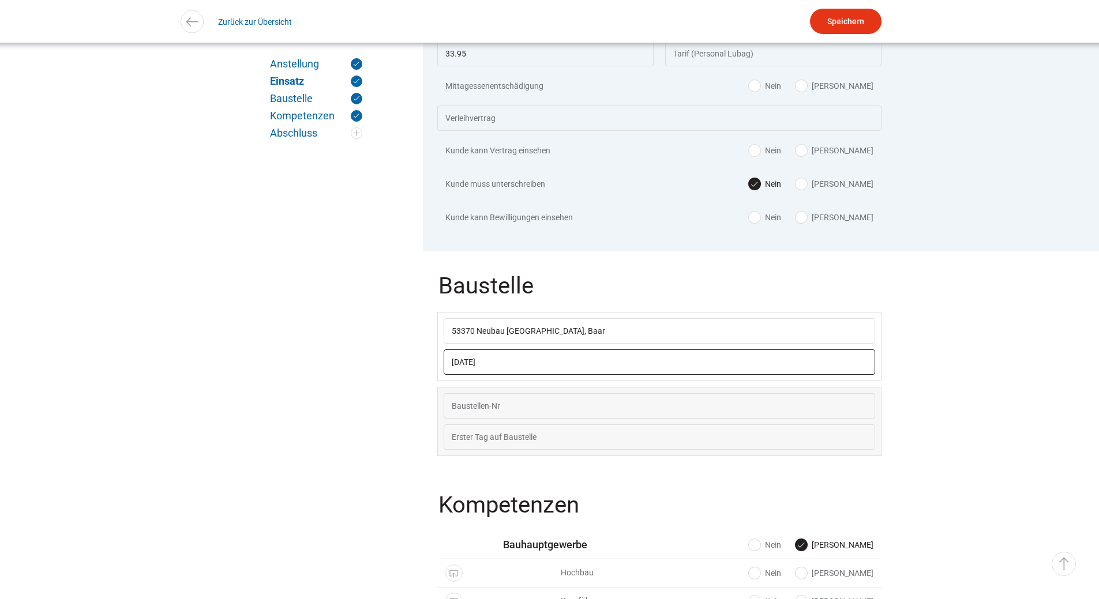
click at [543, 367] on input "[DATE]" at bounding box center [658, 361] width 431 height 25
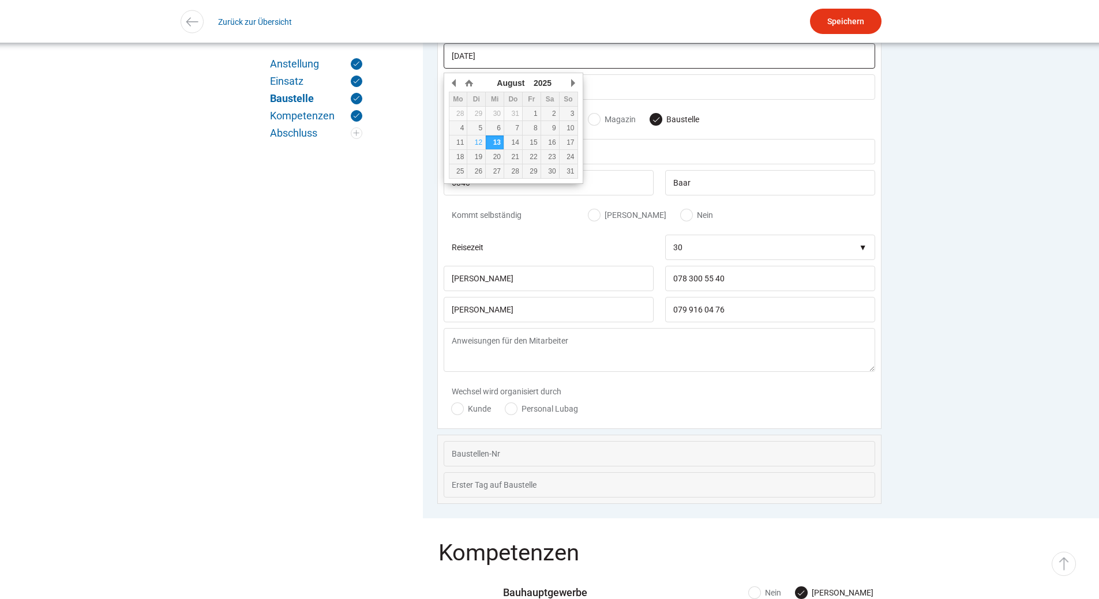
scroll to position [771, 0]
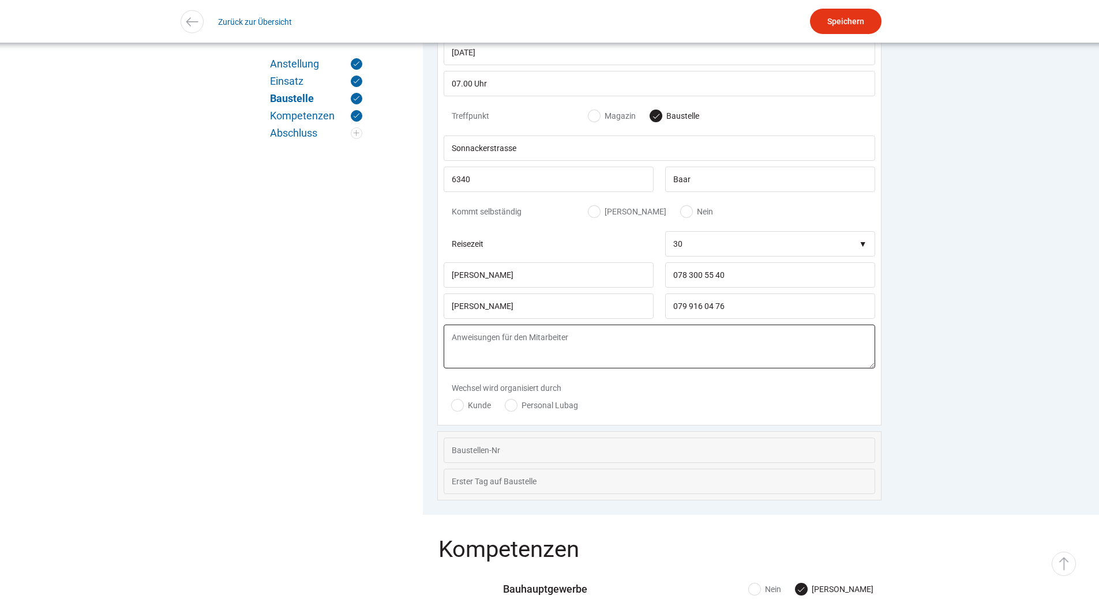
click at [683, 356] on textarea at bounding box center [658, 347] width 431 height 44
click at [845, 18] on input "Speichern" at bounding box center [846, 21] width 72 height 25
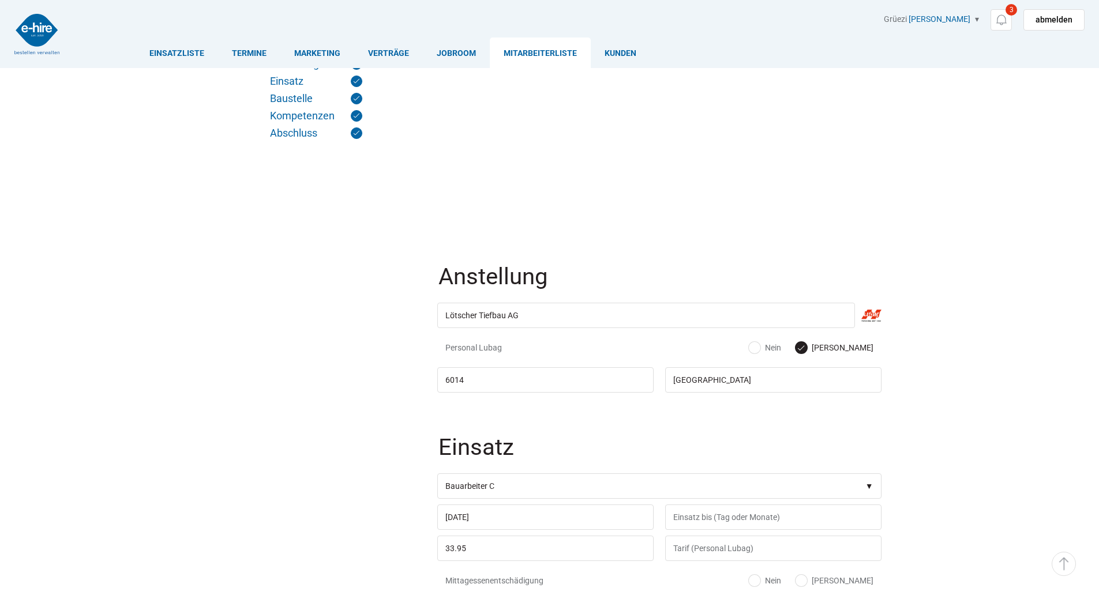
scroll to position [771, 0]
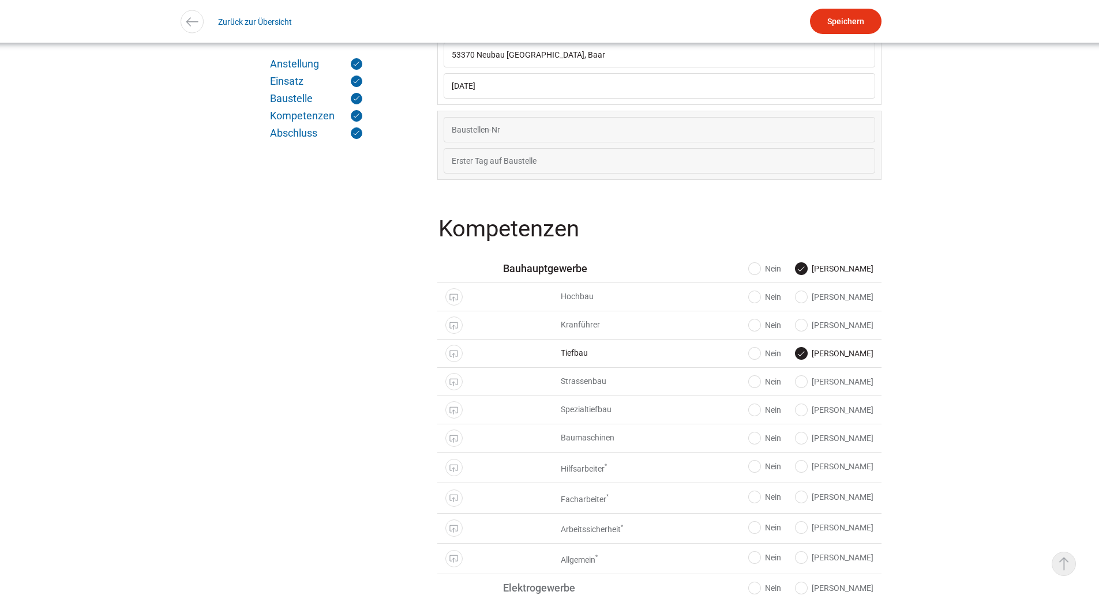
click at [1057, 562] on link "▵ Nach oben" at bounding box center [1063, 564] width 24 height 24
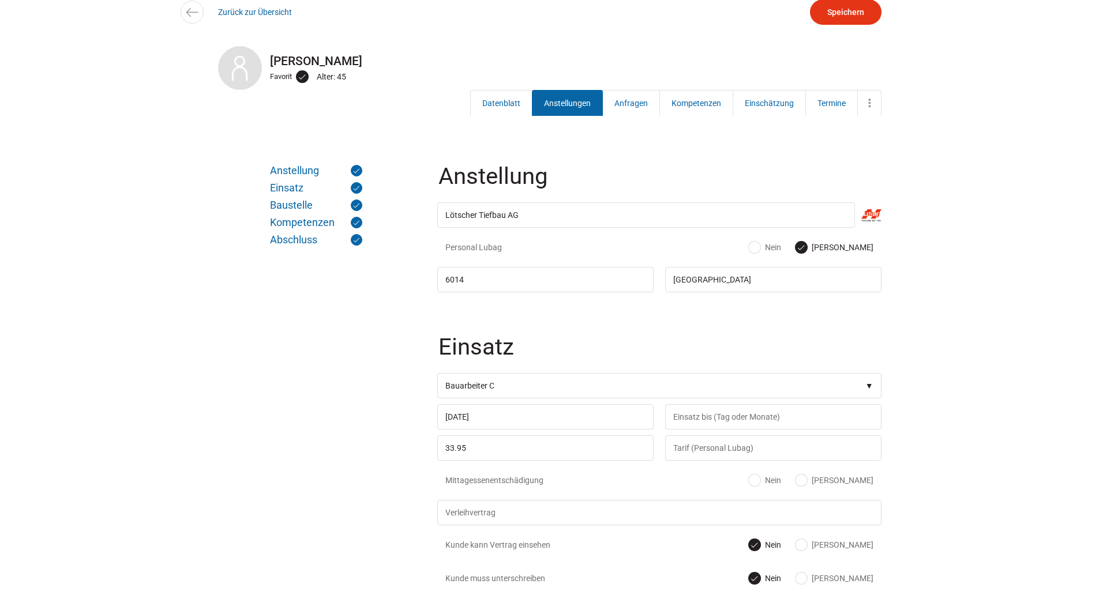
scroll to position [0, 0]
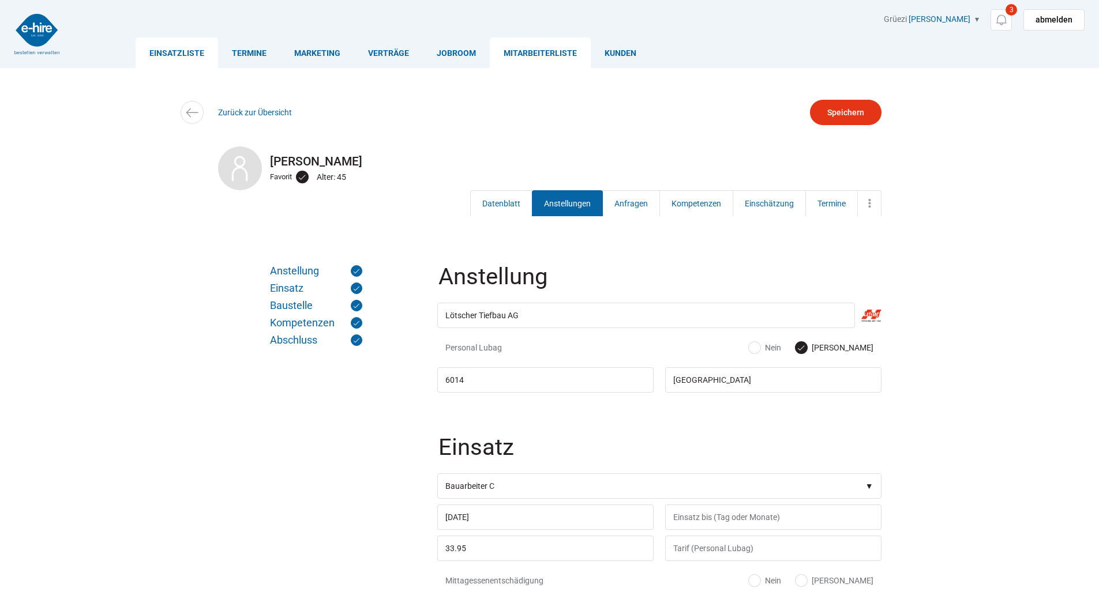
click at [164, 54] on link "Einsatzliste" at bounding box center [177, 52] width 82 height 31
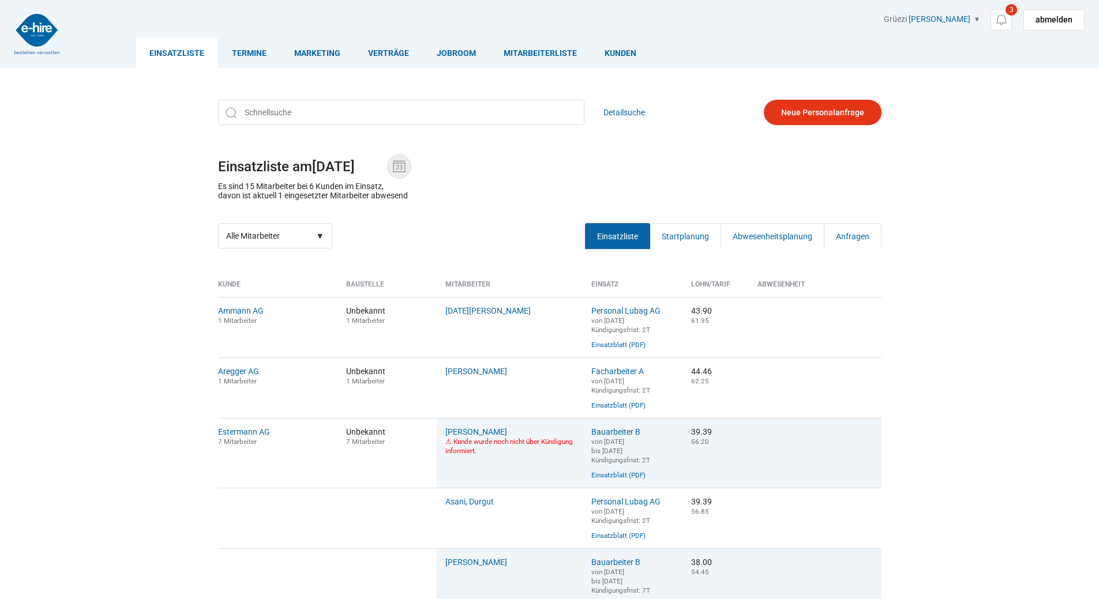
click at [397, 159] on img at bounding box center [398, 166] width 17 height 17
click at [387, 159] on input "12.08.2025" at bounding box center [349, 167] width 75 height 16
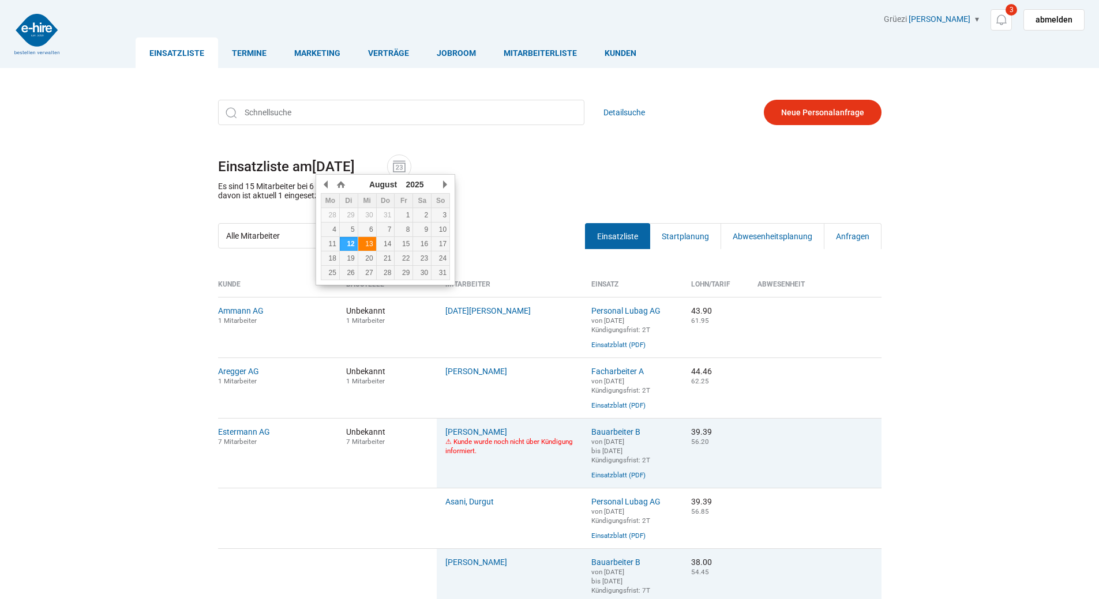
click at [371, 238] on td "13" at bounding box center [367, 244] width 18 height 14
type input "[DATE]"
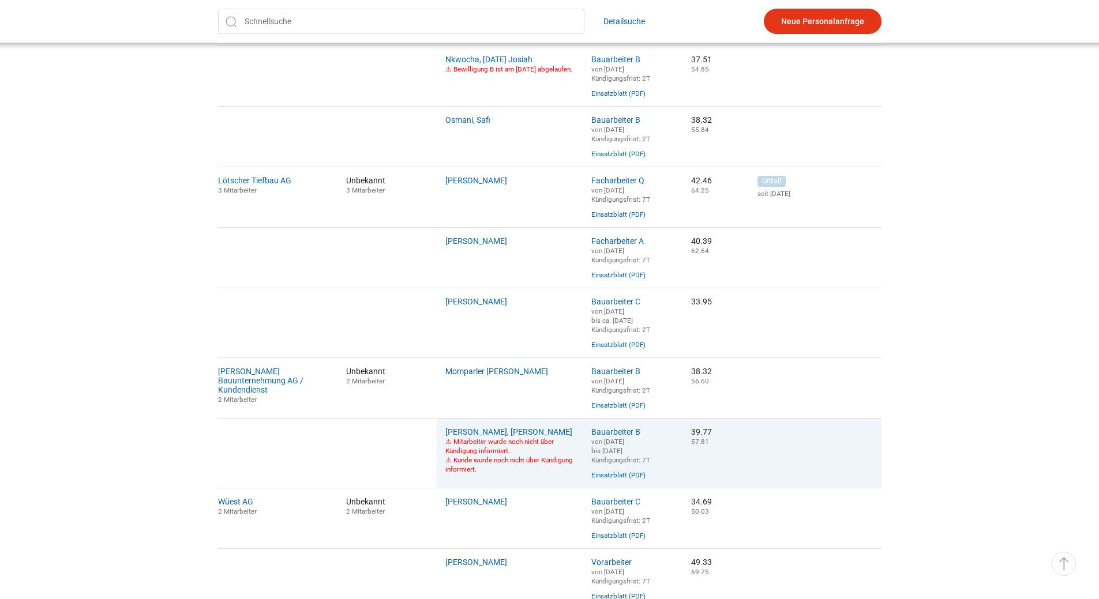
scroll to position [844, 0]
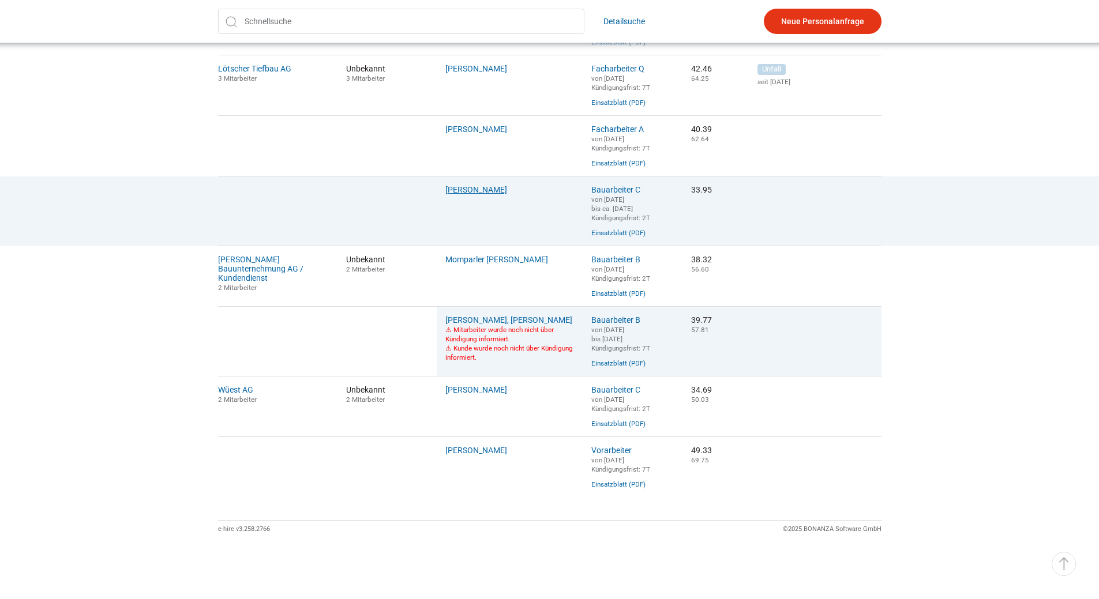
click at [454, 185] on link "[PERSON_NAME]" at bounding box center [476, 189] width 62 height 9
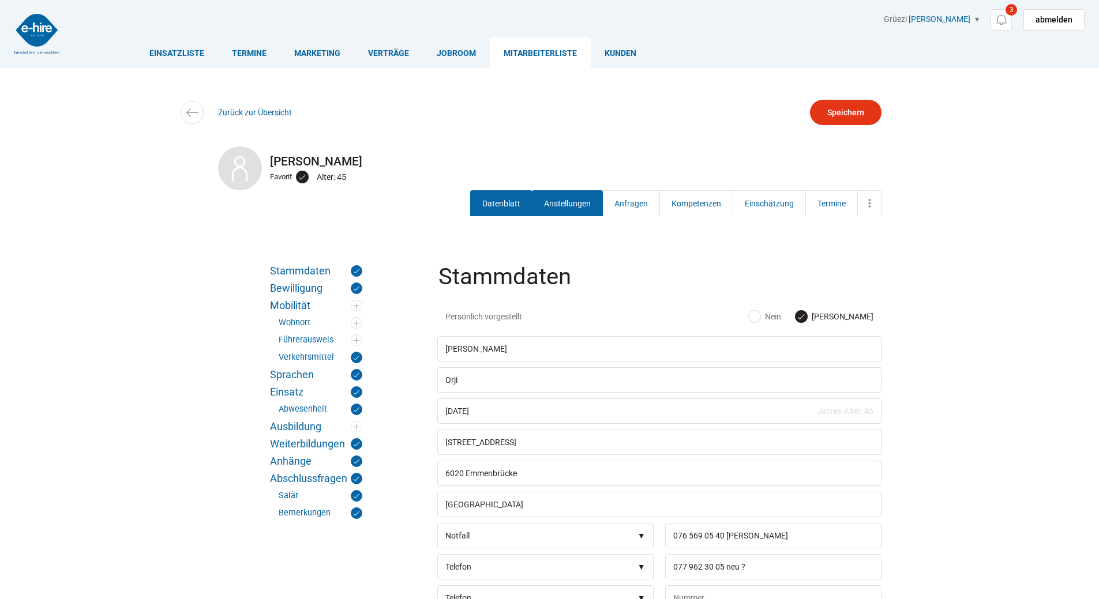
click at [556, 208] on link "Anstellungen" at bounding box center [567, 203] width 71 height 26
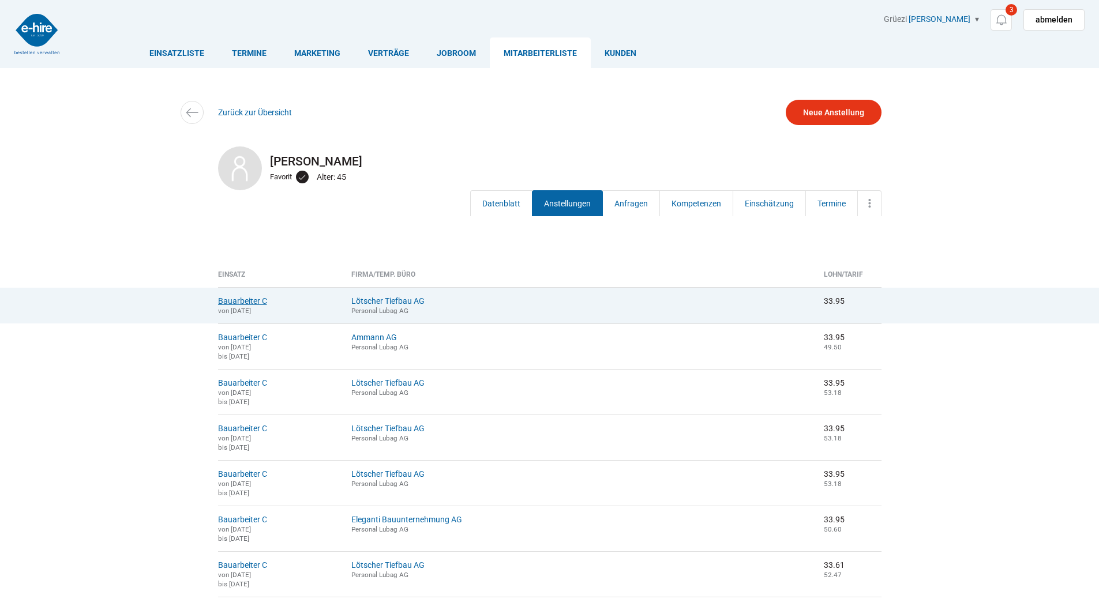
click at [230, 300] on link "Bauarbeiter C" at bounding box center [242, 300] width 49 height 9
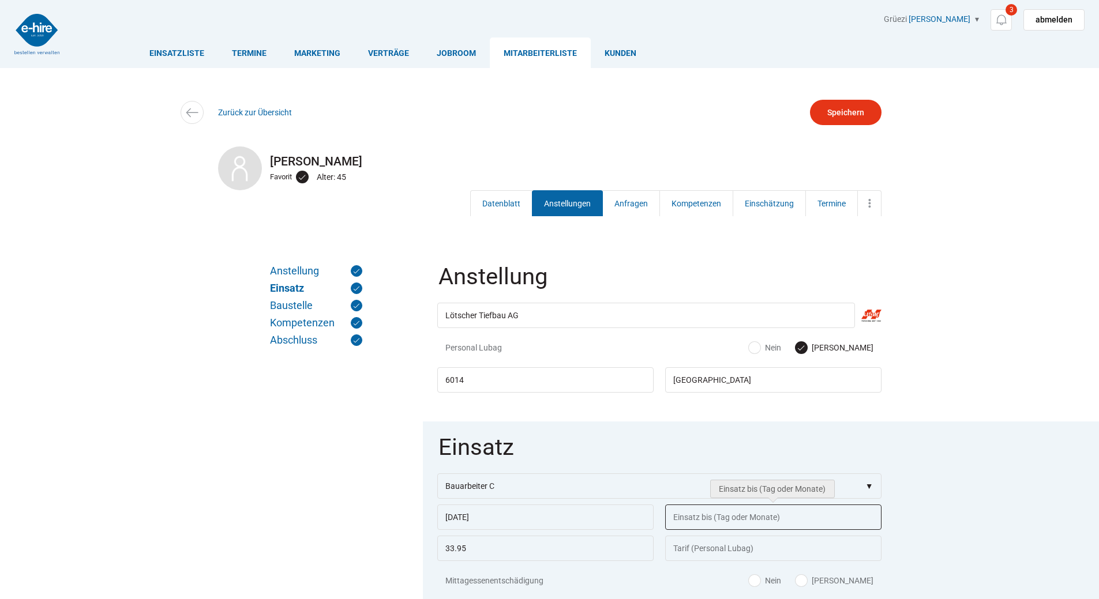
click at [686, 522] on input "text" at bounding box center [773, 517] width 216 height 25
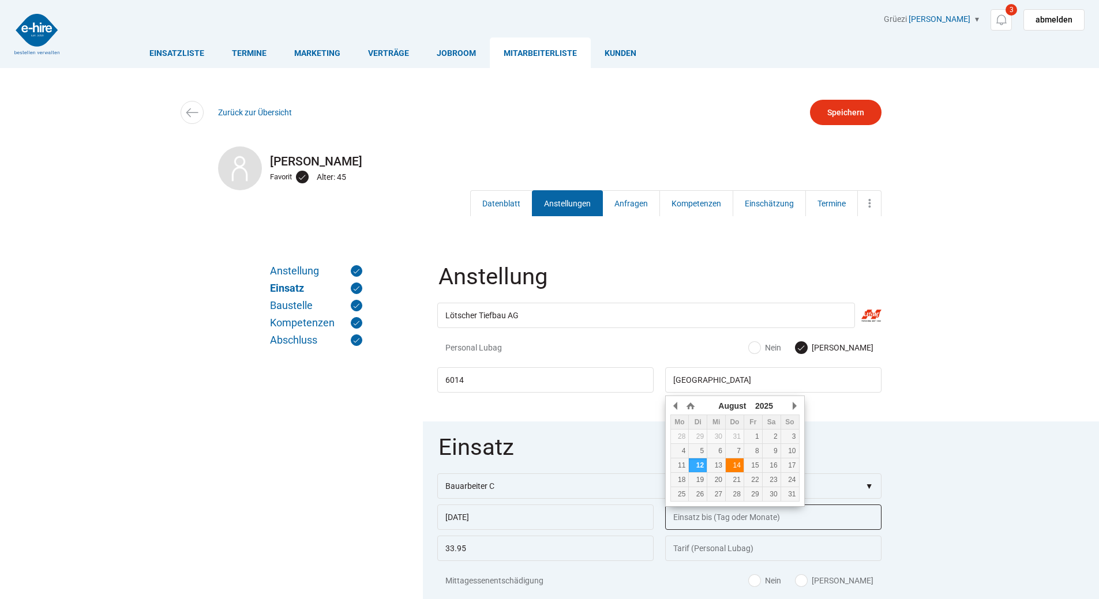
click at [734, 460] on td "14" at bounding box center [734, 465] width 18 height 14
type input "14.08.2025"
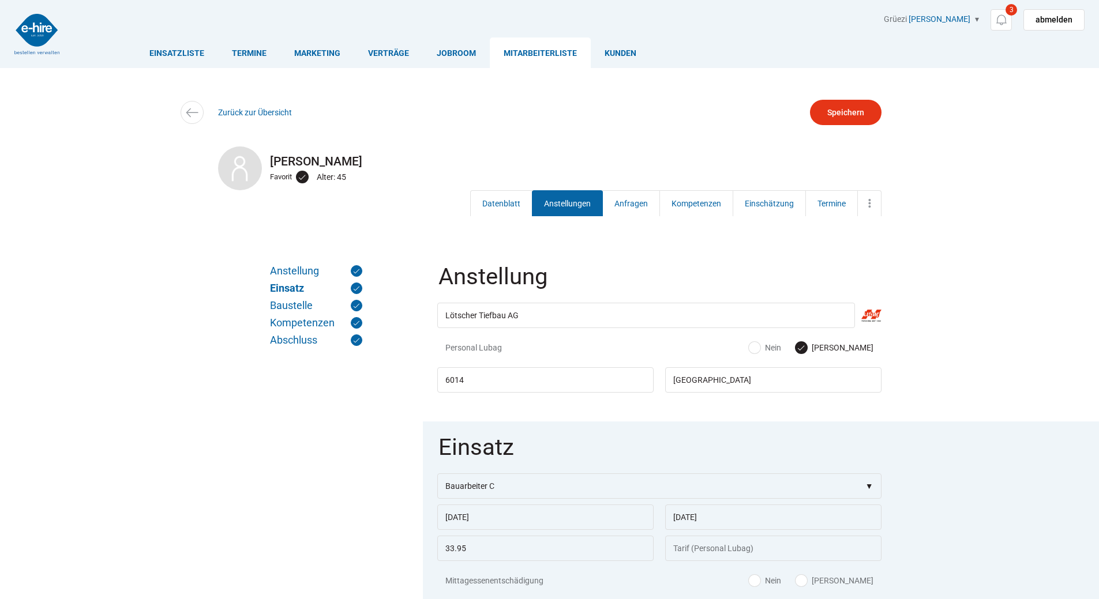
scroll to position [58, 0]
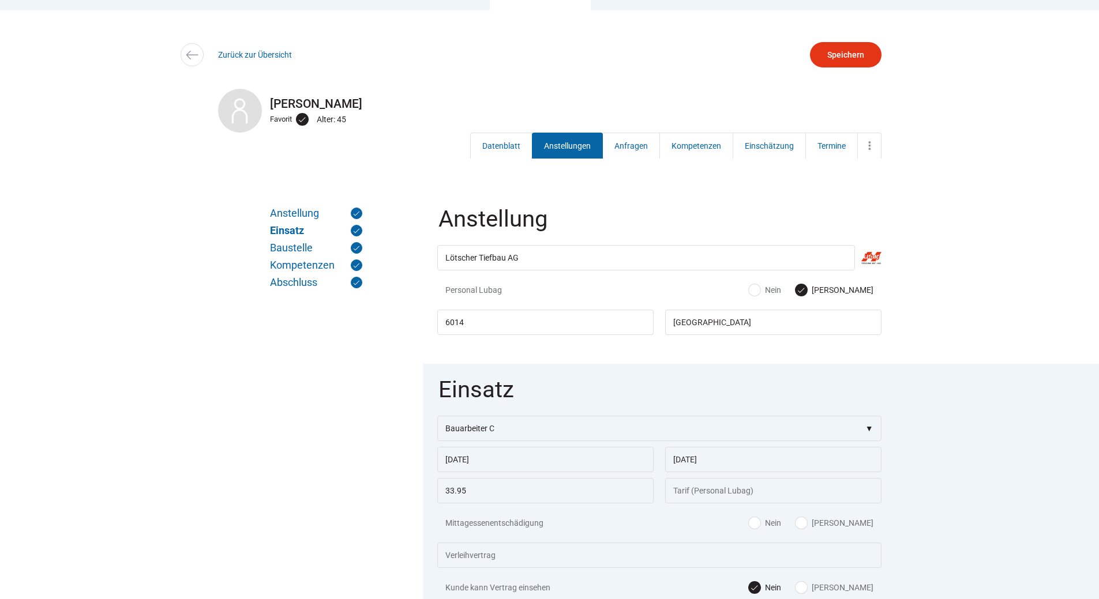
click at [858, 529] on label "Ja" at bounding box center [834, 523] width 78 height 12
radio input "true"
click at [846, 54] on input "Speichern" at bounding box center [846, 54] width 72 height 25
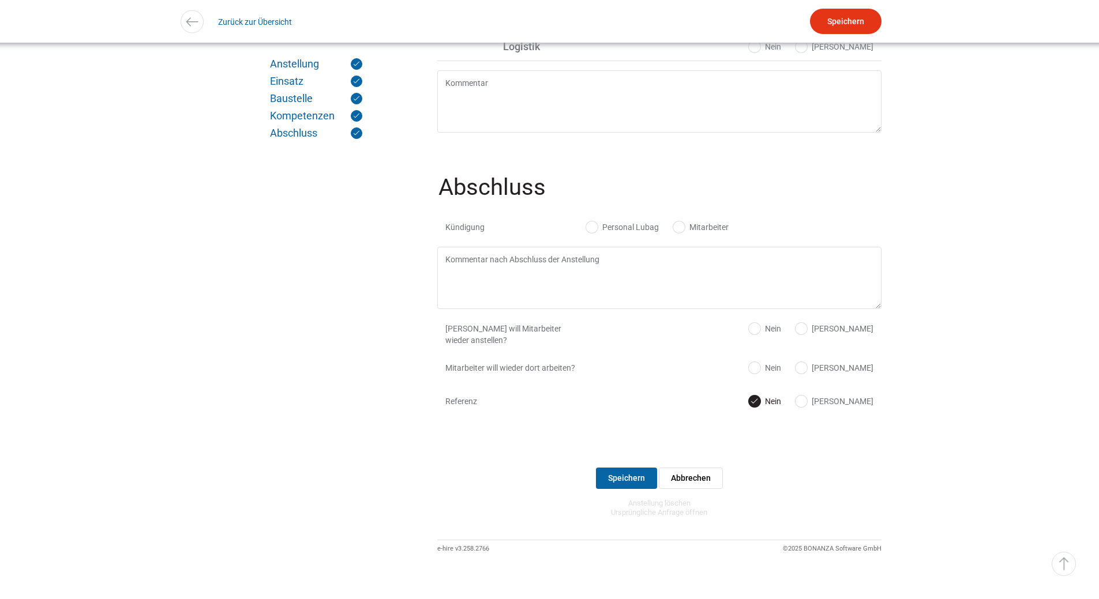
scroll to position [1375, 0]
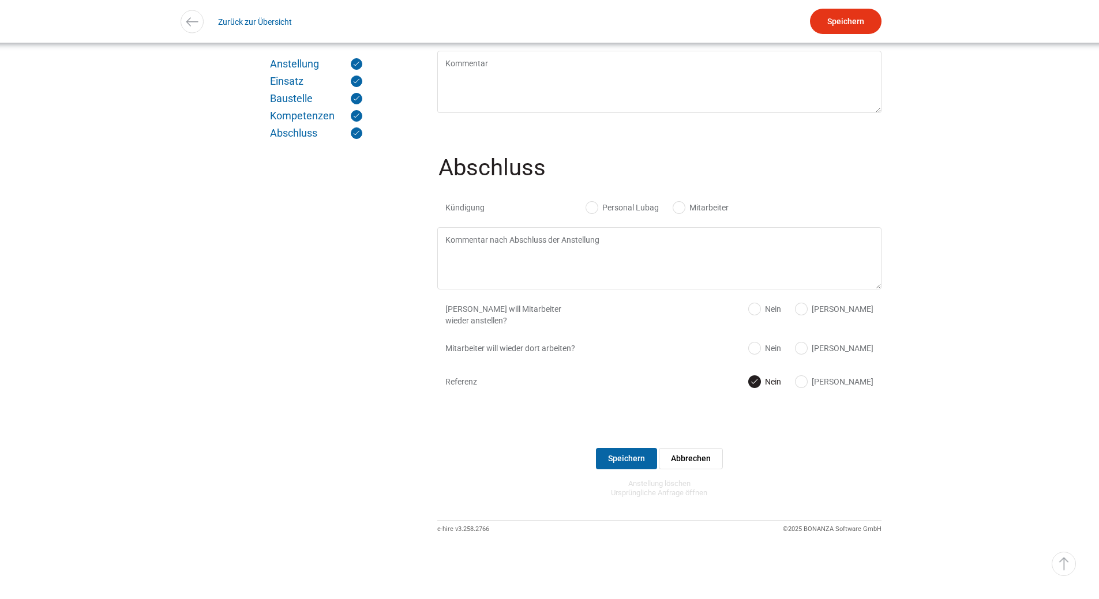
click at [590, 206] on label "Personal Lubag" at bounding box center [622, 208] width 73 height 12
radio input "true"
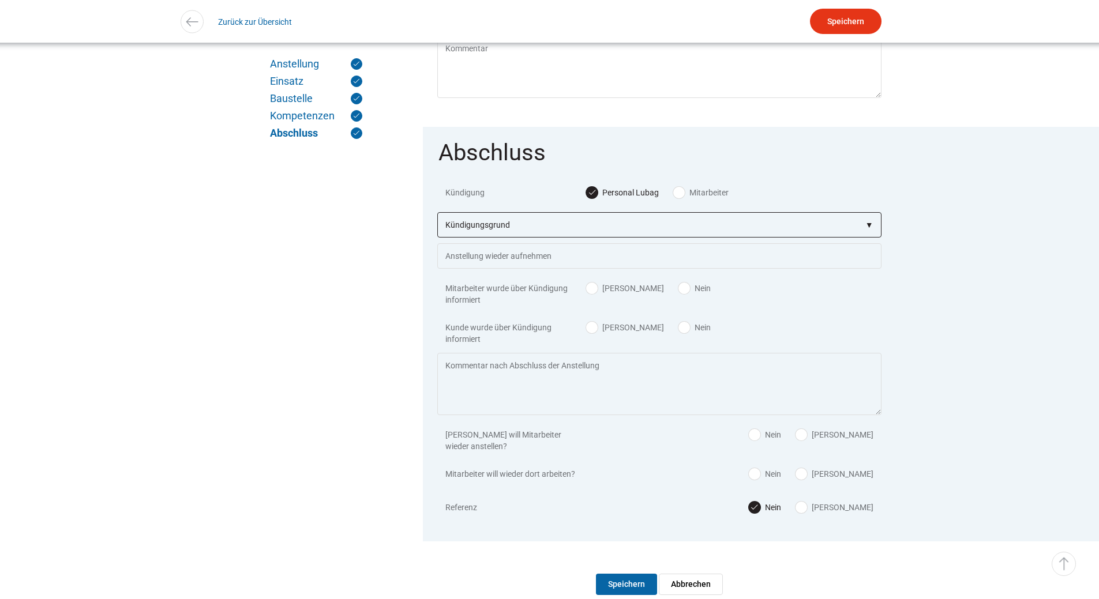
click at [516, 234] on select"] "Kündigungsgrund zu wenig Arbeit Mitarbeiter hatte neue Stelle Firma Konkurs im …" at bounding box center [659, 224] width 444 height 25
click at [849, 29] on input "Speichern" at bounding box center [846, 21] width 72 height 25
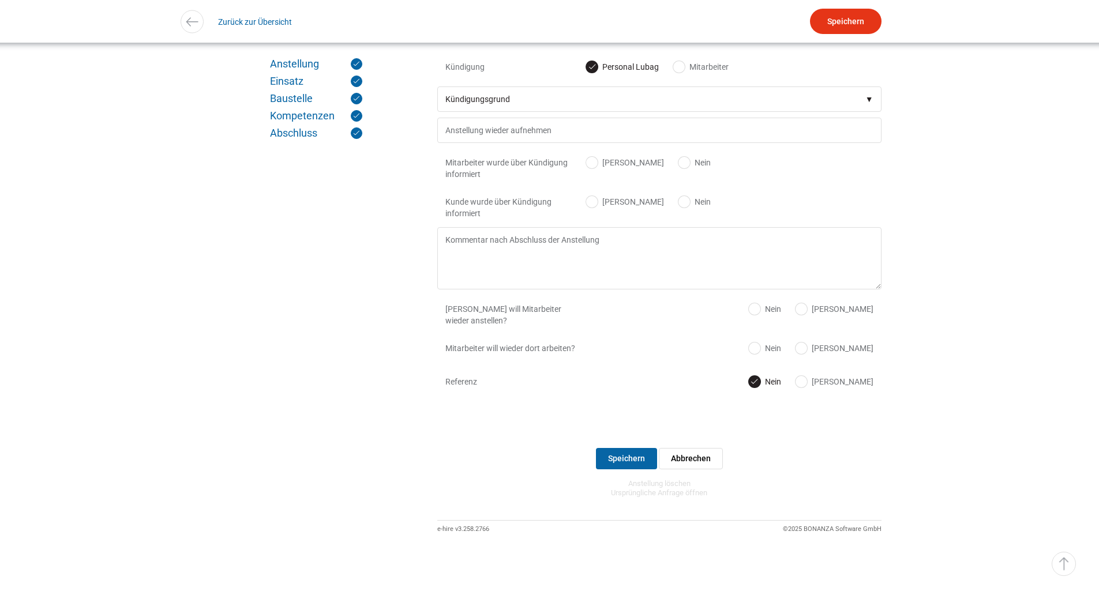
scroll to position [1517, 0]
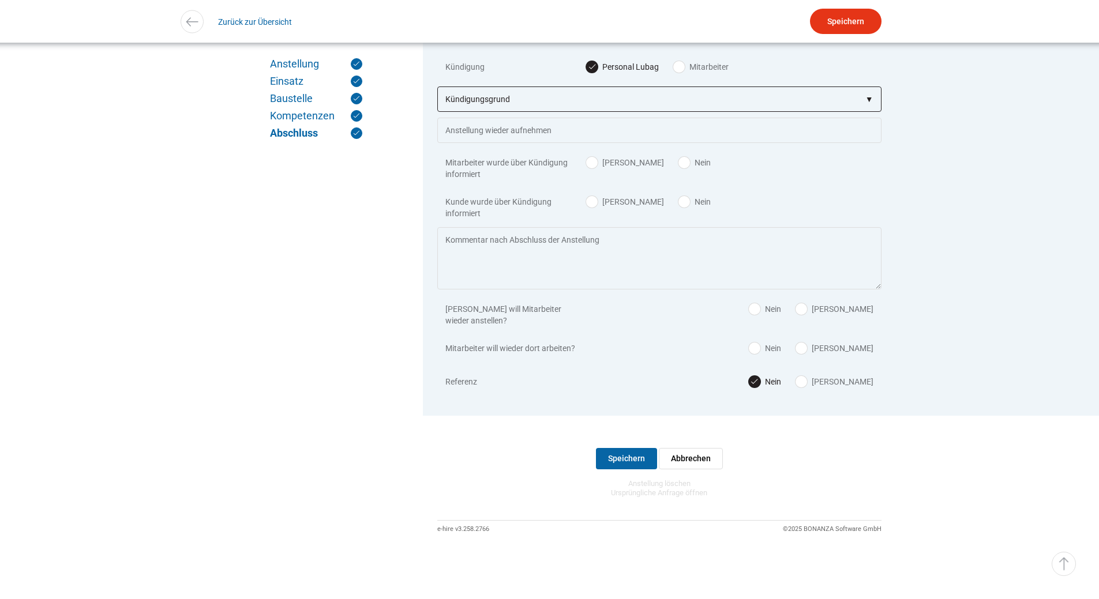
click at [516, 87] on select"] "Kündigungsgrund zu wenig Arbeit Mitarbeiter hatte neue Stelle Firma Konkurs im …" at bounding box center [659, 99] width 444 height 25
select select"] "befristeter Vertrag"
click at [437, 87] on select"] "Kündigungsgrund zu wenig Arbeit Mitarbeiter hatte neue Stelle Firma Konkurs im …" at bounding box center [659, 99] width 444 height 25
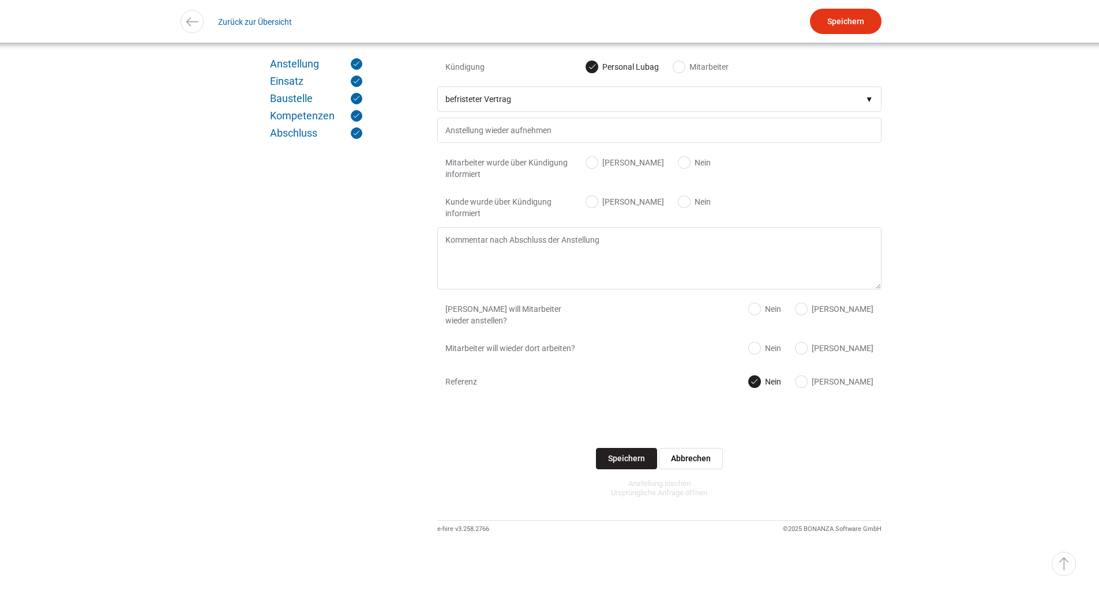
click at [608, 448] on input "Speichern" at bounding box center [626, 458] width 61 height 21
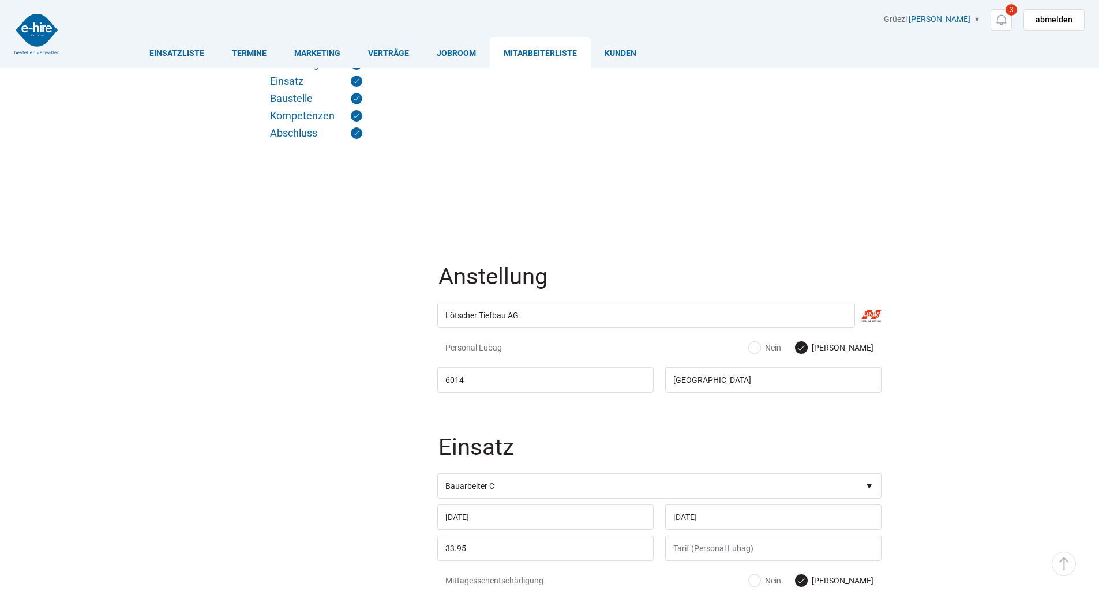
scroll to position [1517, 0]
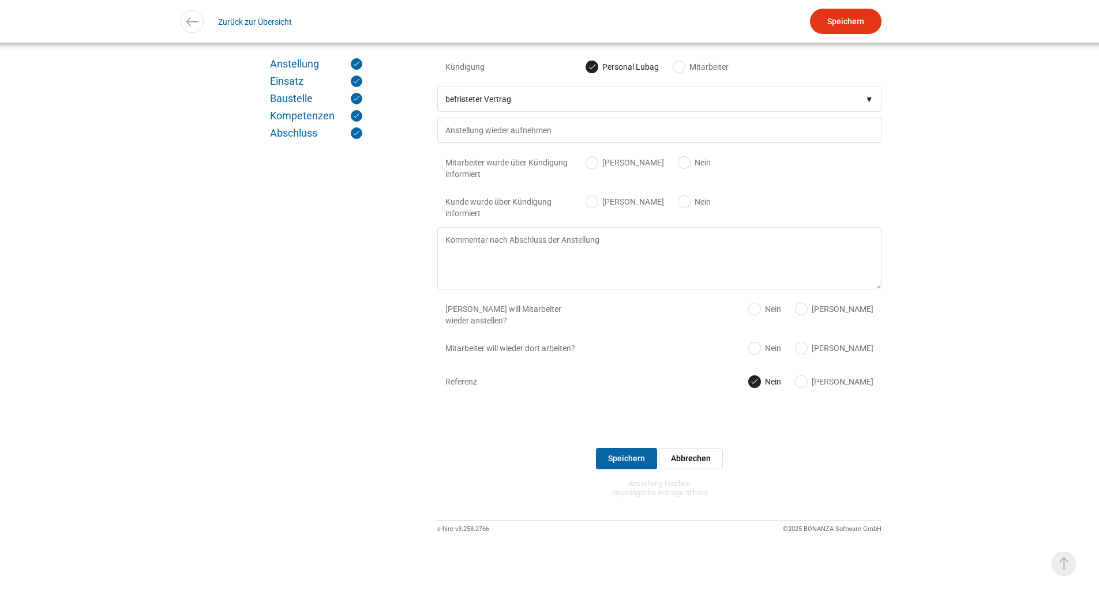
click at [1067, 561] on link "▵ Nach oben" at bounding box center [1063, 564] width 24 height 24
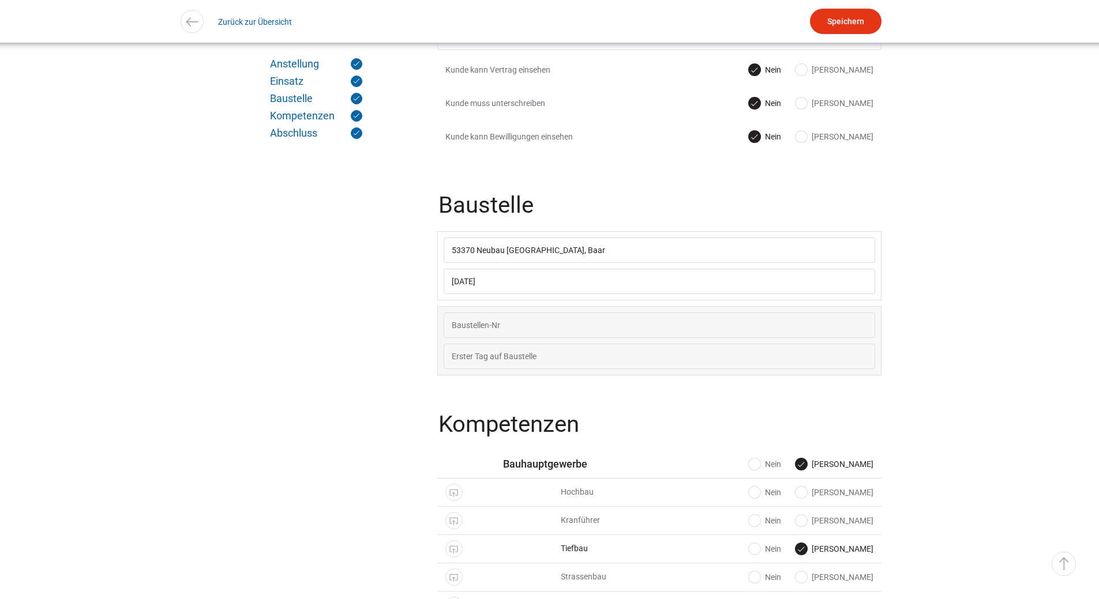
scroll to position [0, 0]
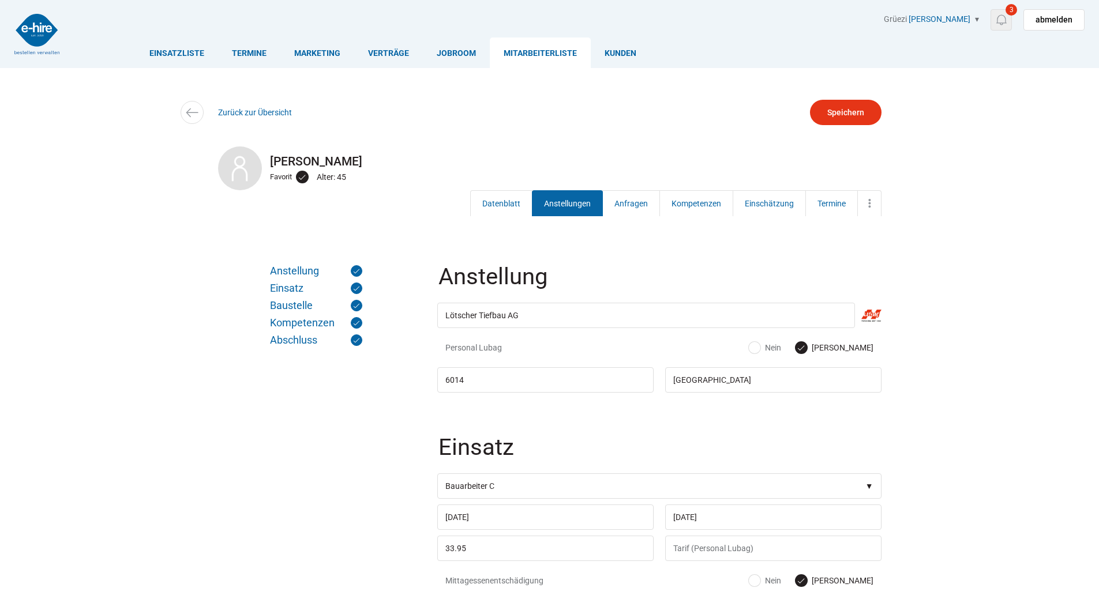
click at [1001, 14] on img at bounding box center [1001, 20] width 14 height 14
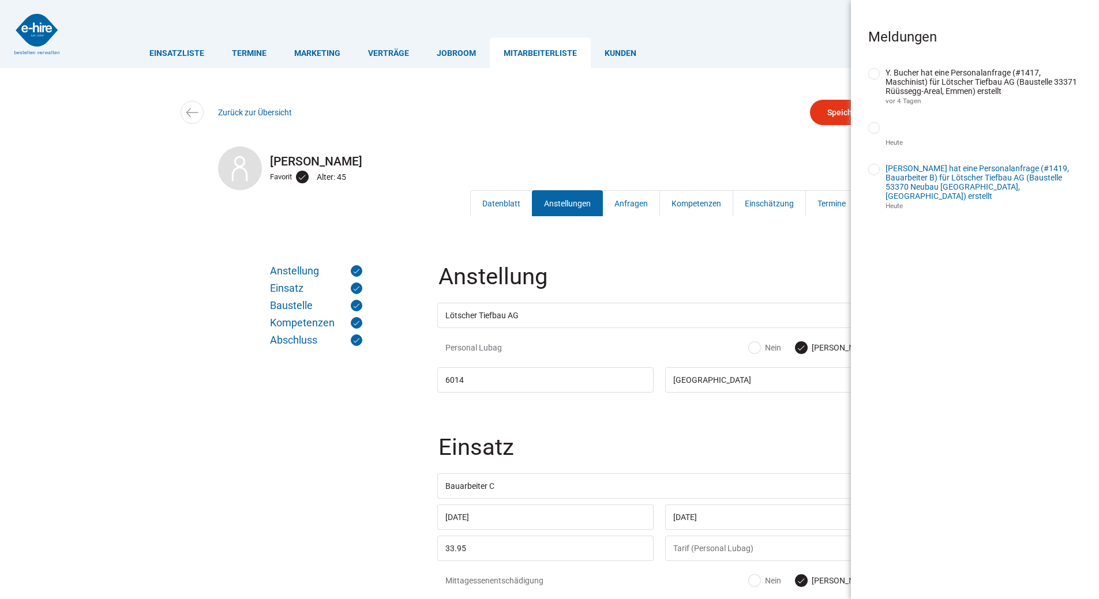
click at [988, 189] on link "Y. Bucher hat eine Personalanfrage (#1419, Bauarbeiter B) für Lötscher Tiefbau …" at bounding box center [976, 182] width 183 height 37
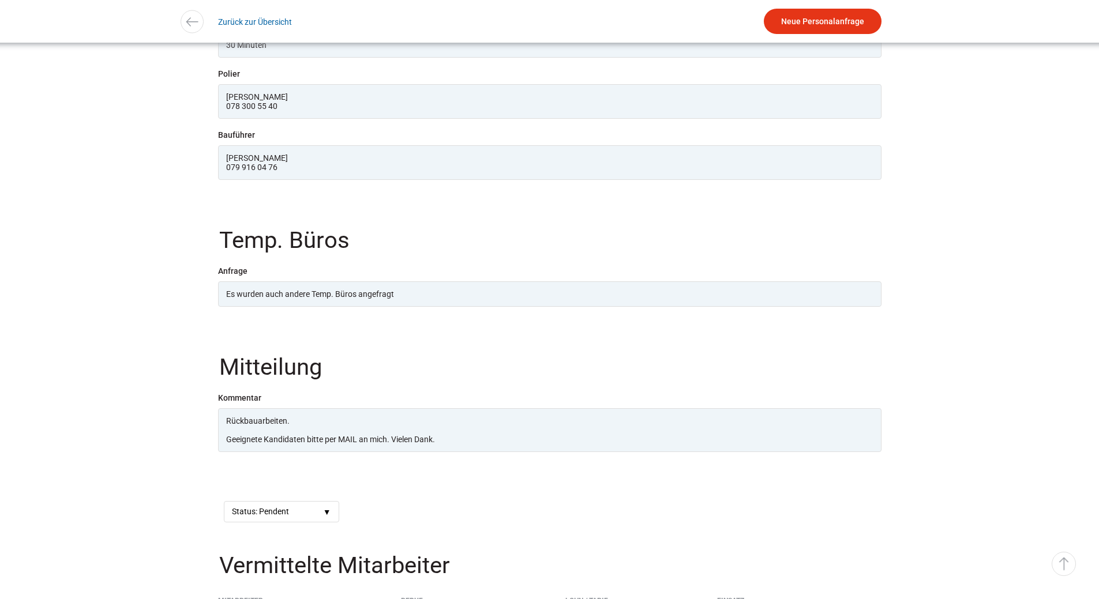
scroll to position [1442, 0]
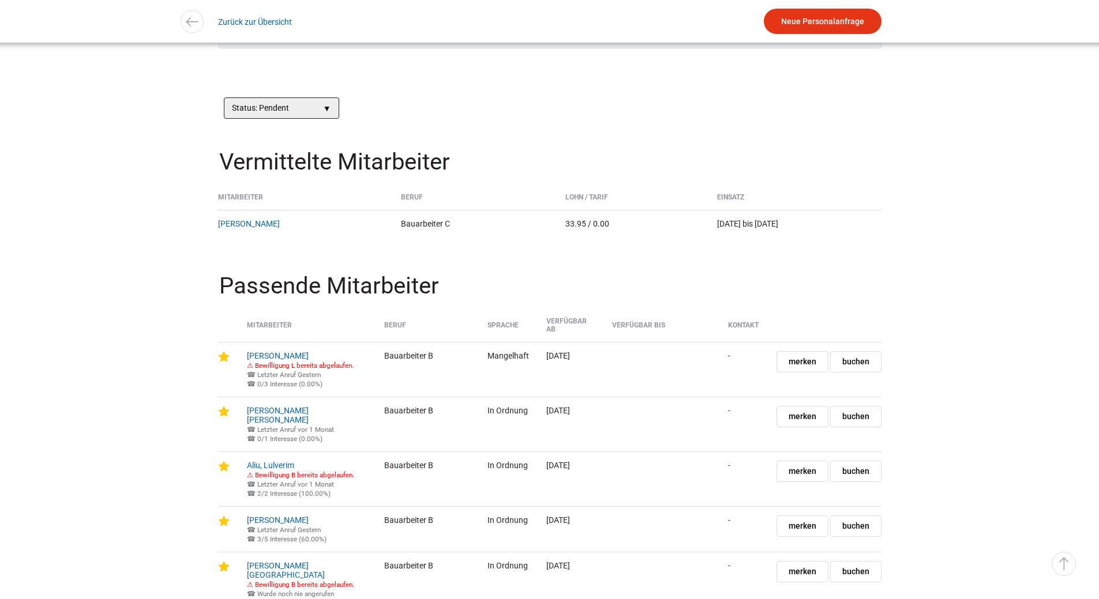
click at [329, 119] on select"] "Status: Pendent > Gesendet > Weitergeleitet > Erledigt > Gelöscht" at bounding box center [281, 107] width 115 height 21
select select"] "Erledigt"
click at [224, 119] on select"] "Status: Pendent > Gesendet > Weitergeleitet > Erledigt > Gelöscht" at bounding box center [281, 107] width 115 height 21
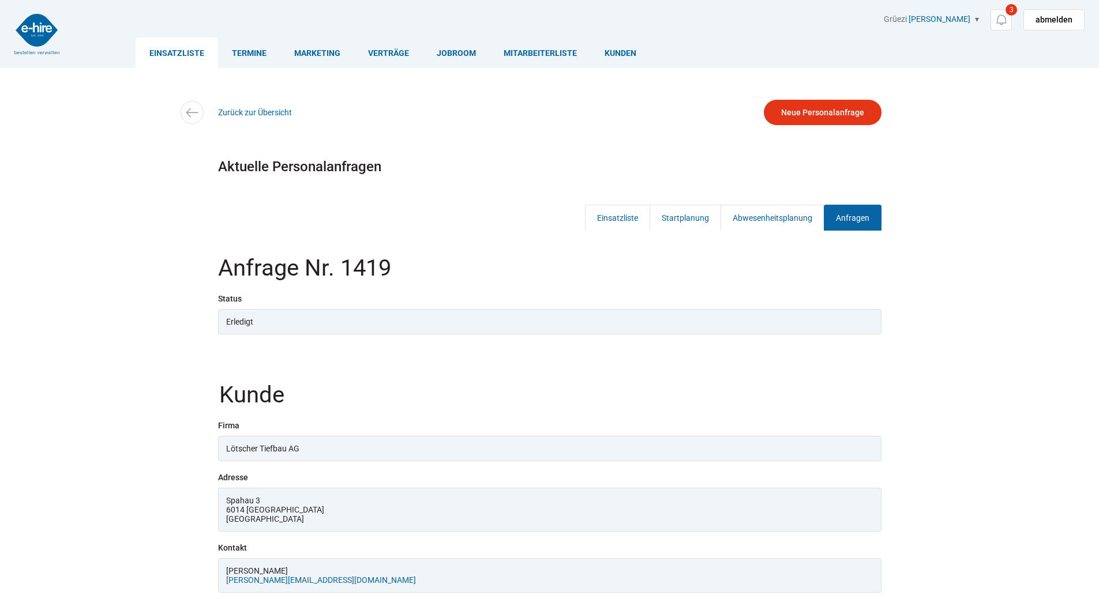
click at [171, 44] on link "Einsatzliste" at bounding box center [177, 52] width 82 height 31
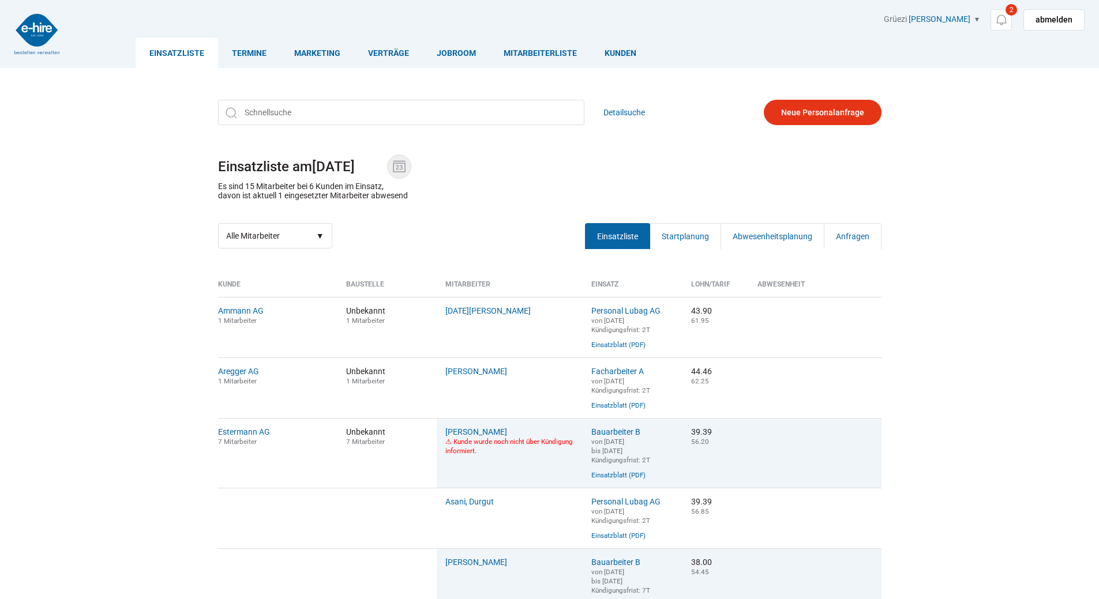
click at [401, 162] on img at bounding box center [398, 166] width 17 height 17
click at [387, 162] on input "[DATE]" at bounding box center [349, 167] width 75 height 16
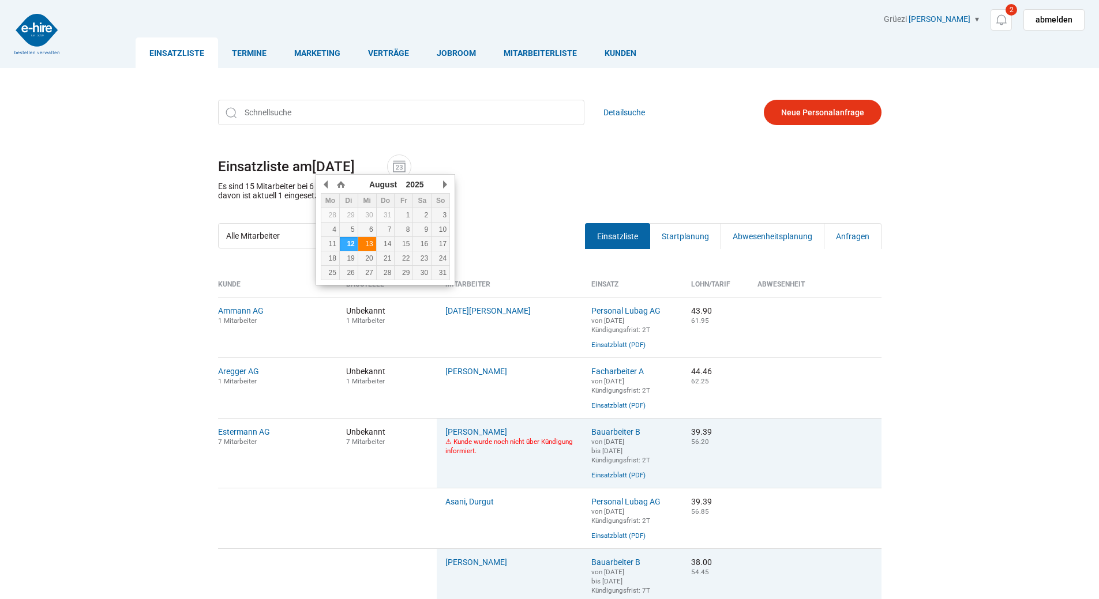
click at [366, 247] on div "13" at bounding box center [367, 244] width 18 height 8
type input "[DATE]"
